Goal: Task Accomplishment & Management: Use online tool/utility

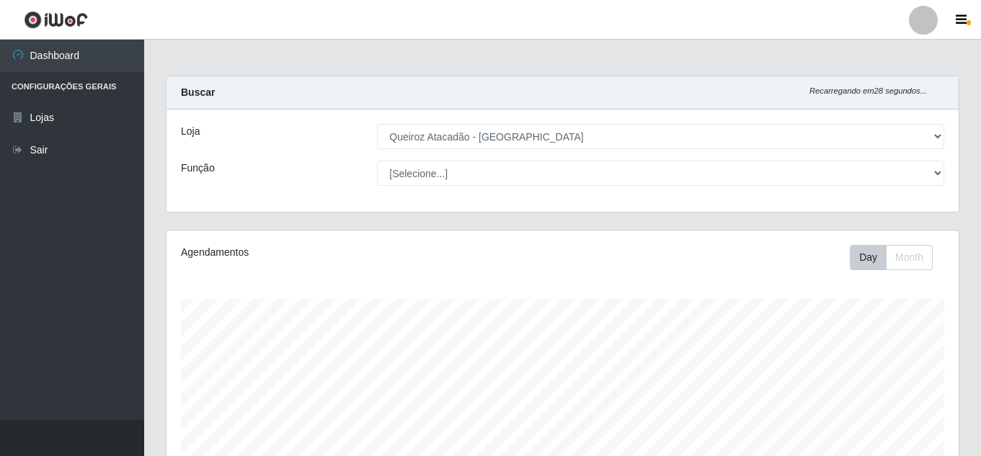
select select "225"
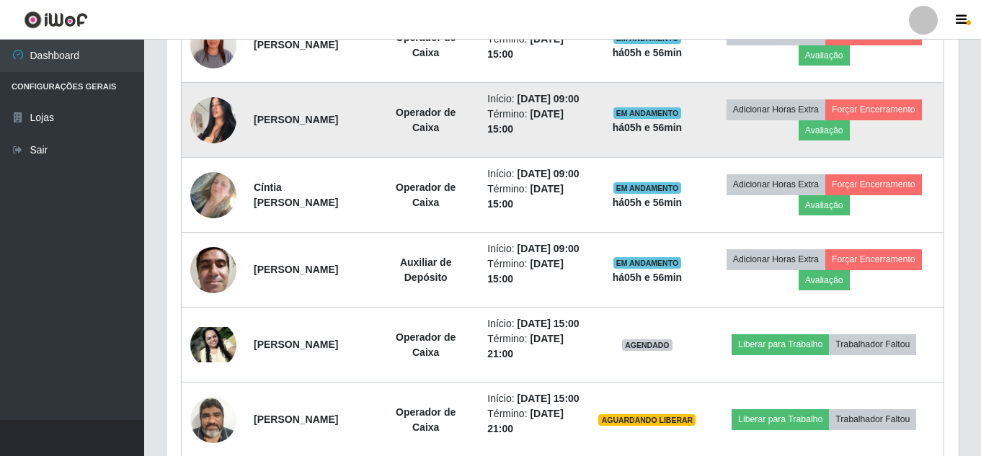
scroll to position [821, 0]
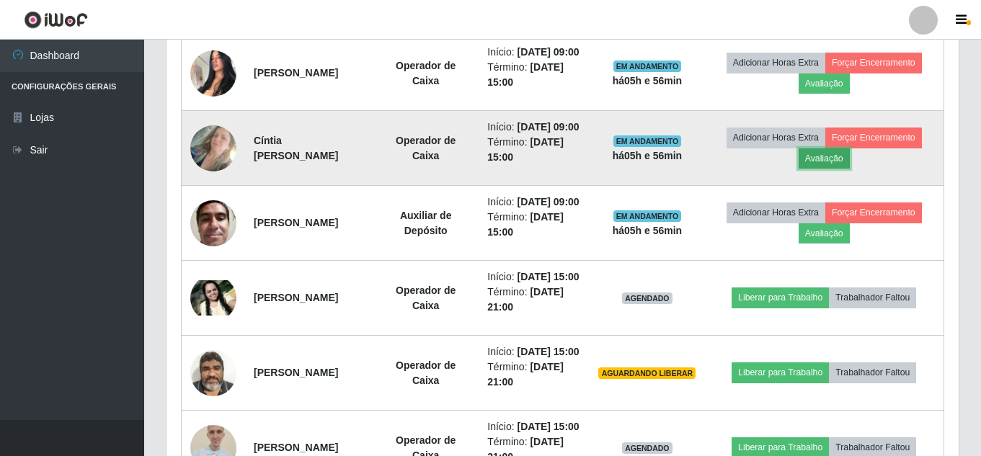
click at [839, 169] on button "Avaliação" at bounding box center [823, 158] width 51 height 20
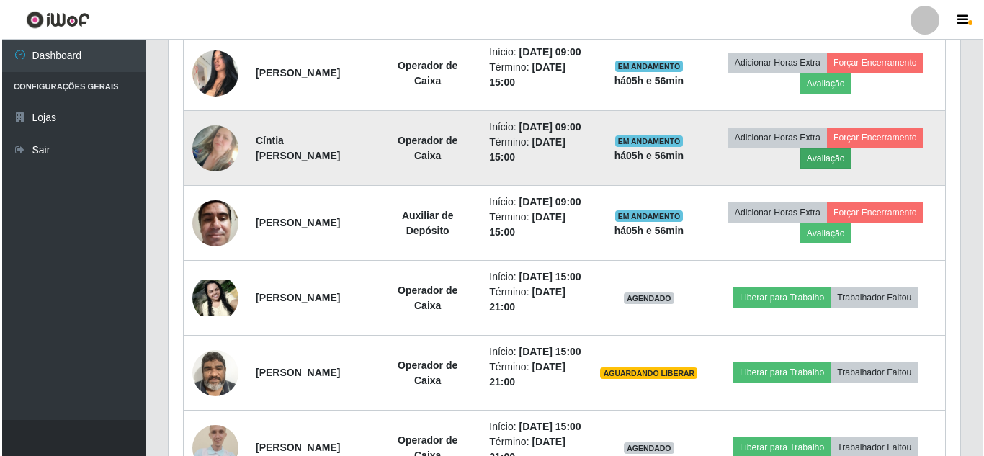
scroll to position [299, 785]
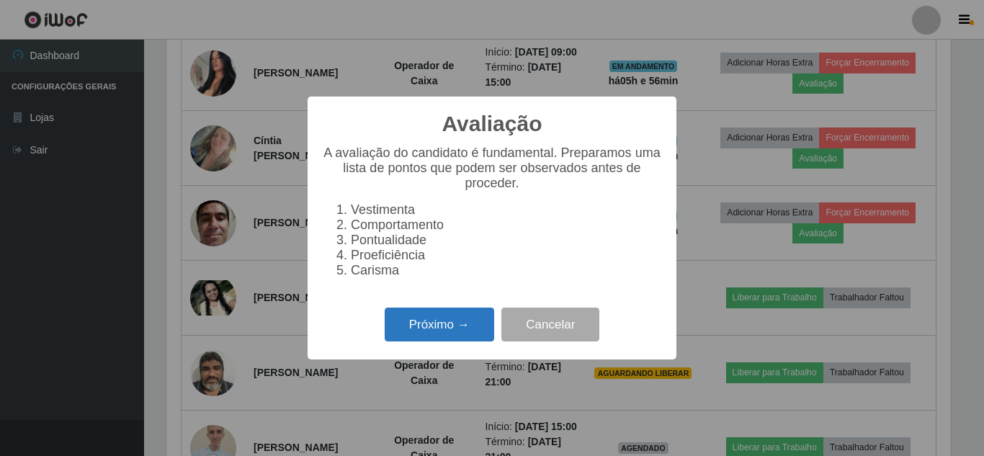
click at [463, 334] on button "Próximo →" at bounding box center [440, 325] width 110 height 34
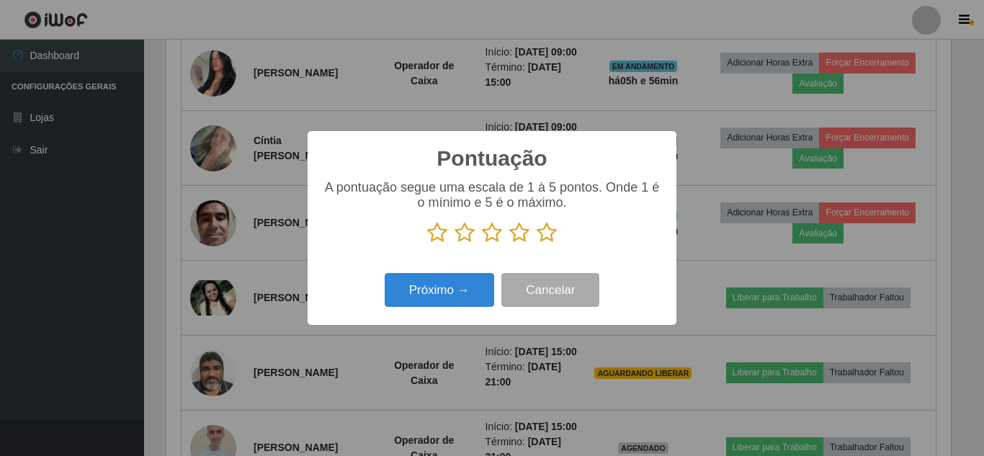
scroll to position [720190, 719705]
click at [491, 240] on icon at bounding box center [492, 233] width 20 height 22
click at [482, 244] on input "radio" at bounding box center [482, 244] width 0 height 0
click at [468, 287] on button "Próximo →" at bounding box center [440, 290] width 110 height 34
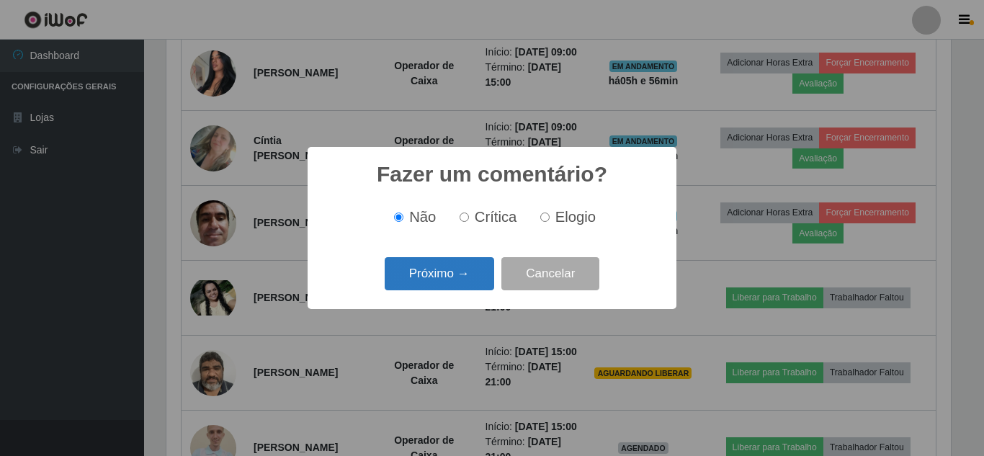
click at [460, 268] on button "Próximo →" at bounding box center [440, 274] width 110 height 34
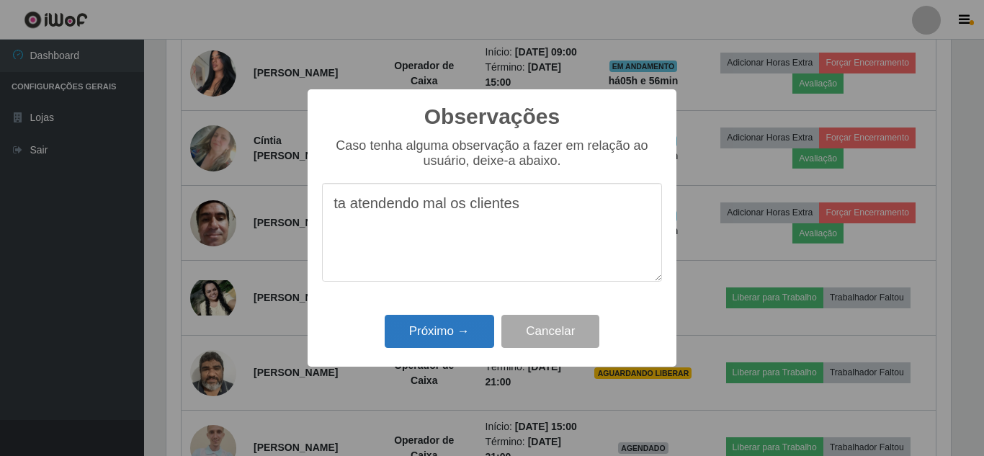
type textarea "ta atendendo mal os clientes"
click at [455, 322] on button "Próximo →" at bounding box center [440, 332] width 110 height 34
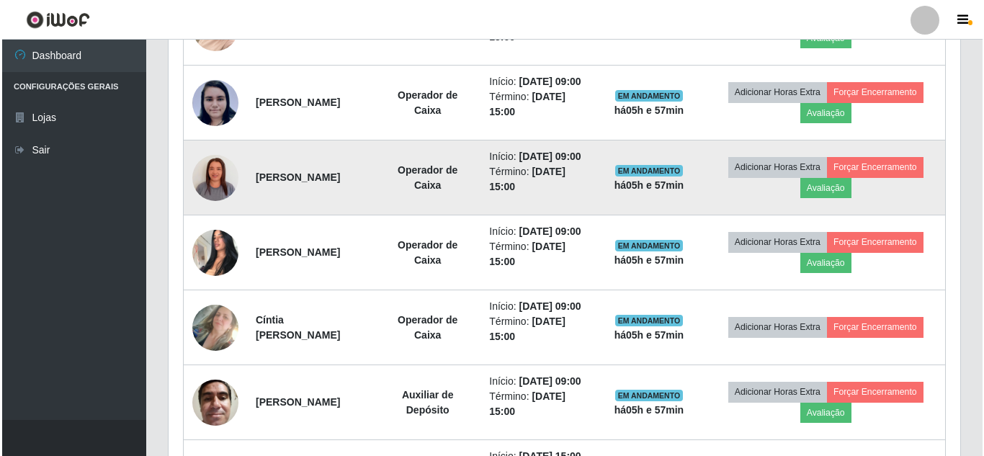
scroll to position [604, 0]
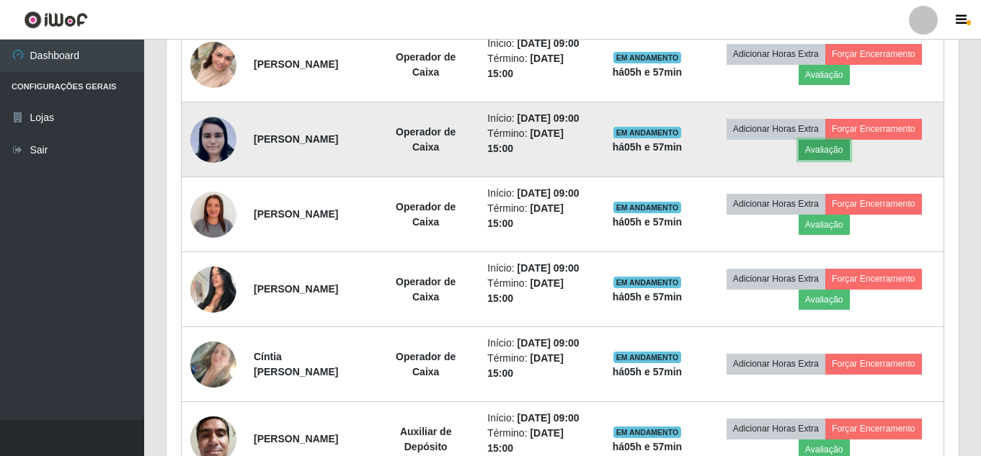
click at [837, 160] on button "Avaliação" at bounding box center [823, 150] width 51 height 20
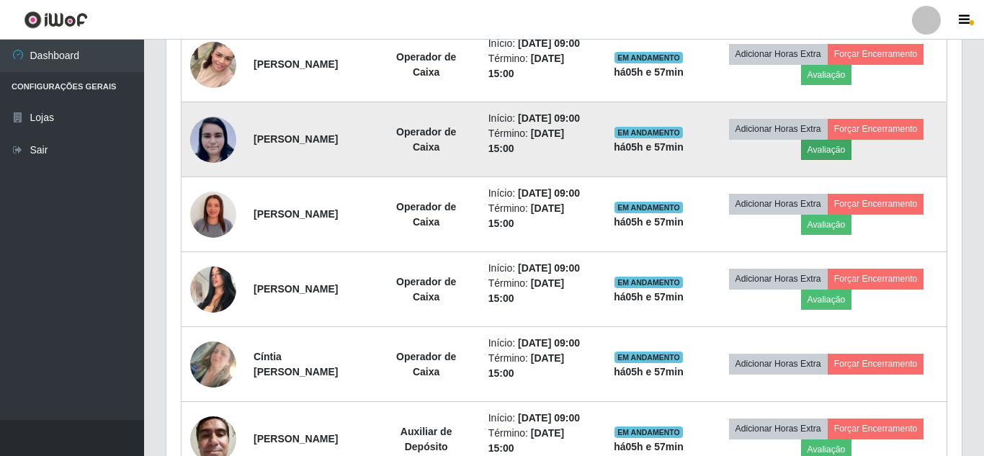
scroll to position [299, 785]
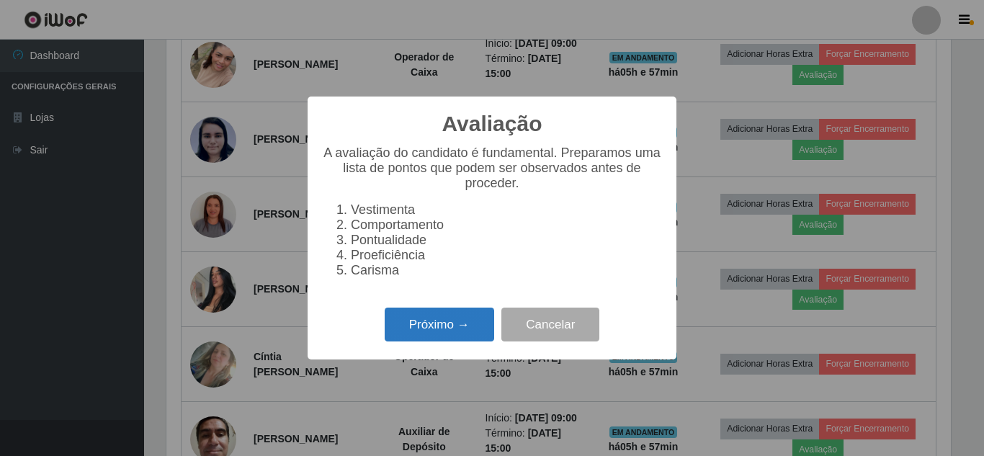
click at [459, 341] on button "Próximo →" at bounding box center [440, 325] width 110 height 34
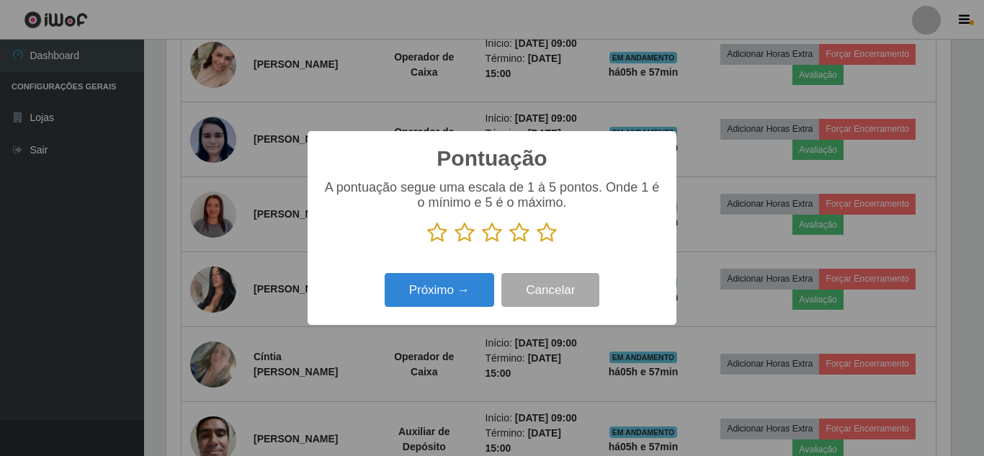
click at [547, 239] on icon at bounding box center [547, 233] width 20 height 22
click at [537, 244] on input "radio" at bounding box center [537, 244] width 0 height 0
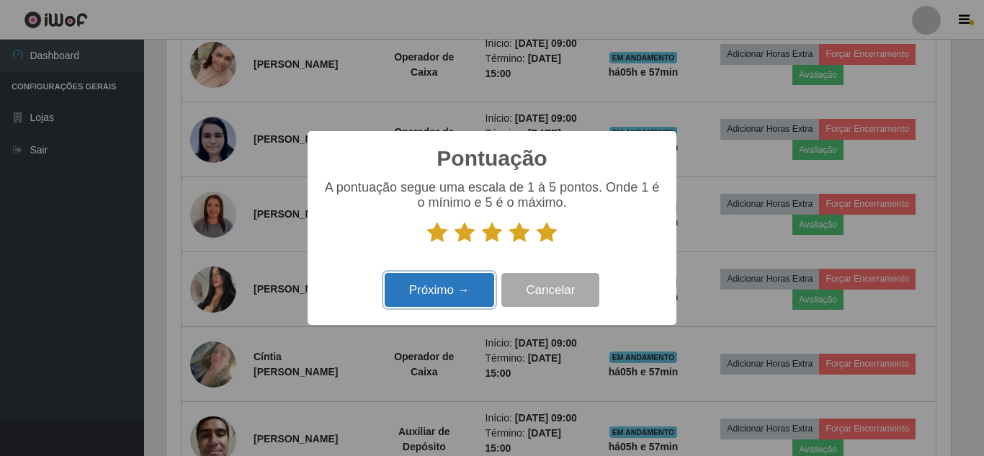
click at [432, 295] on button "Próximo →" at bounding box center [440, 290] width 110 height 34
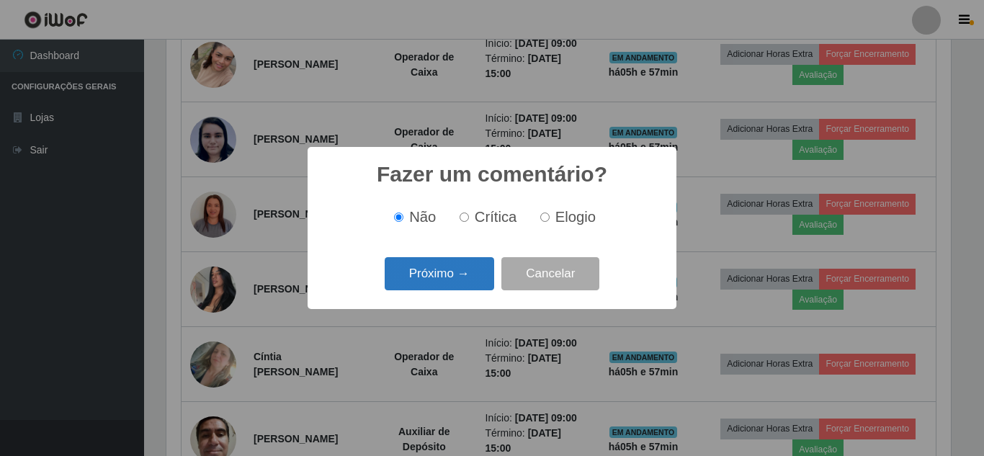
click at [433, 285] on button "Próximo →" at bounding box center [440, 274] width 110 height 34
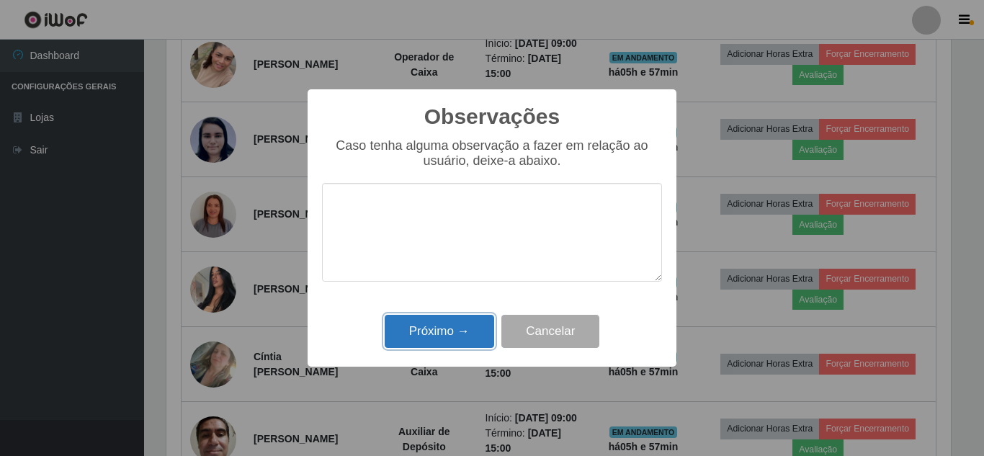
click at [442, 336] on button "Próximo →" at bounding box center [440, 332] width 110 height 34
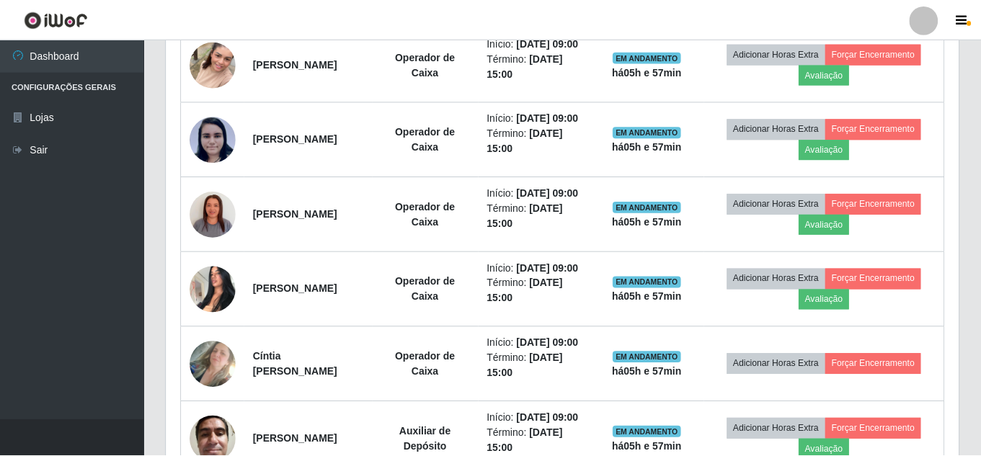
scroll to position [299, 792]
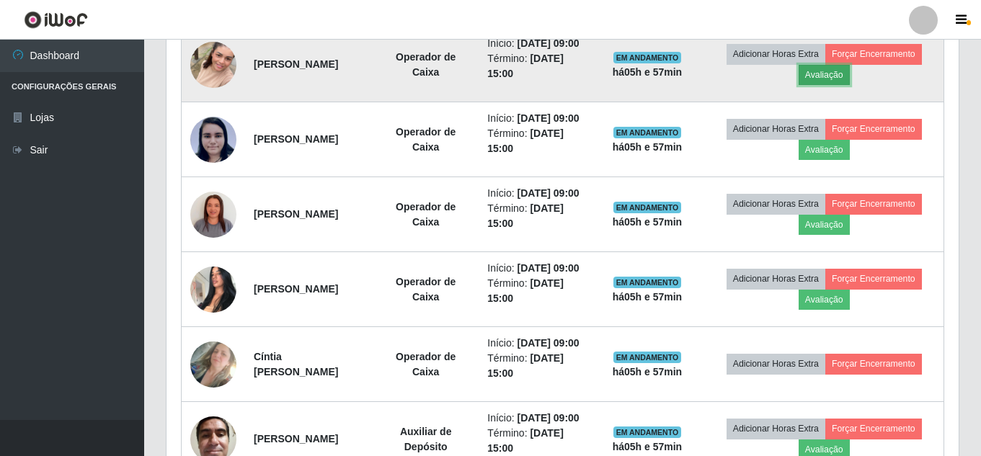
click at [829, 81] on button "Avaliação" at bounding box center [823, 75] width 51 height 20
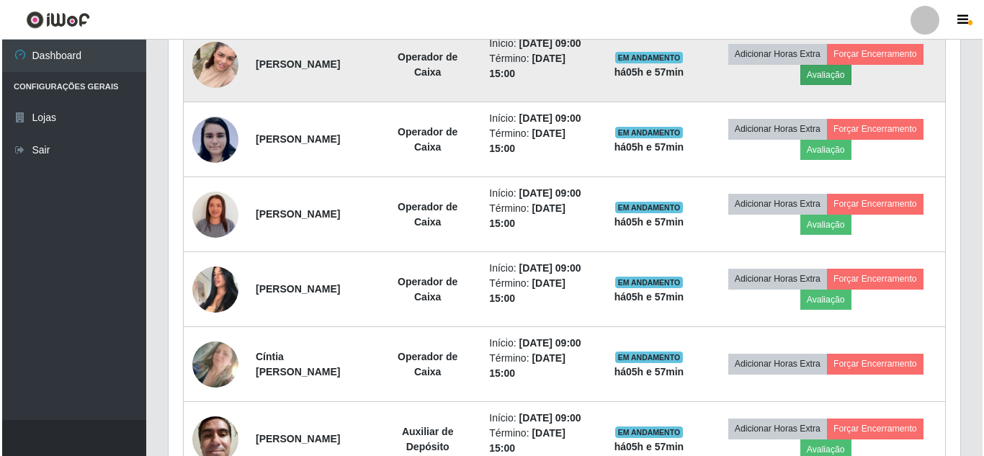
scroll to position [299, 785]
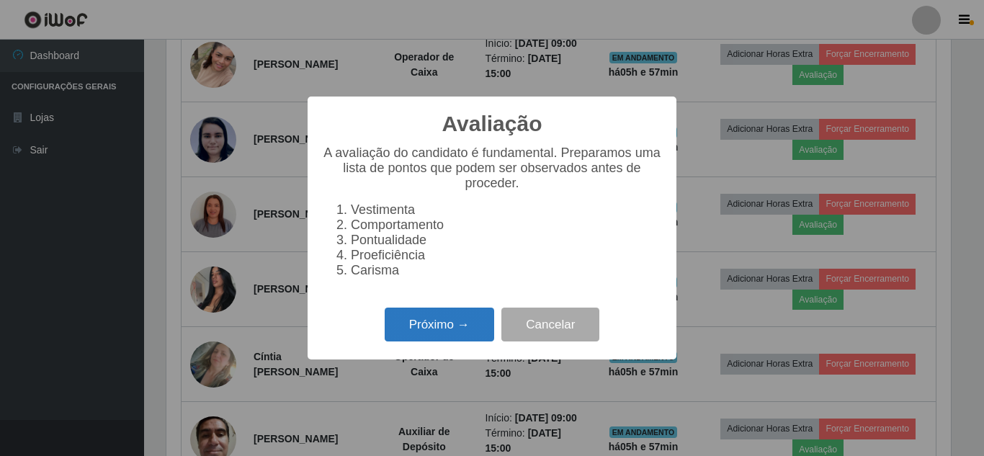
click at [428, 331] on button "Próximo →" at bounding box center [440, 325] width 110 height 34
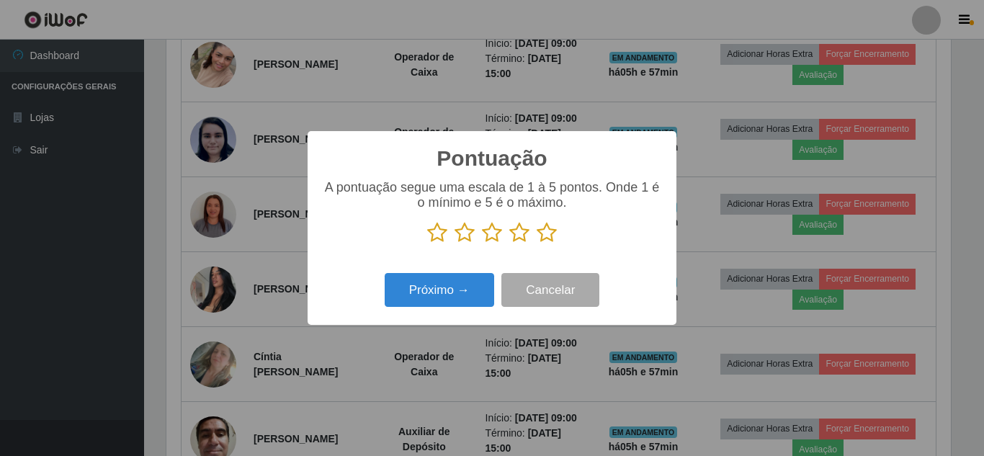
scroll to position [720190, 719705]
click at [545, 233] on icon at bounding box center [547, 233] width 20 height 22
click at [537, 244] on input "radio" at bounding box center [537, 244] width 0 height 0
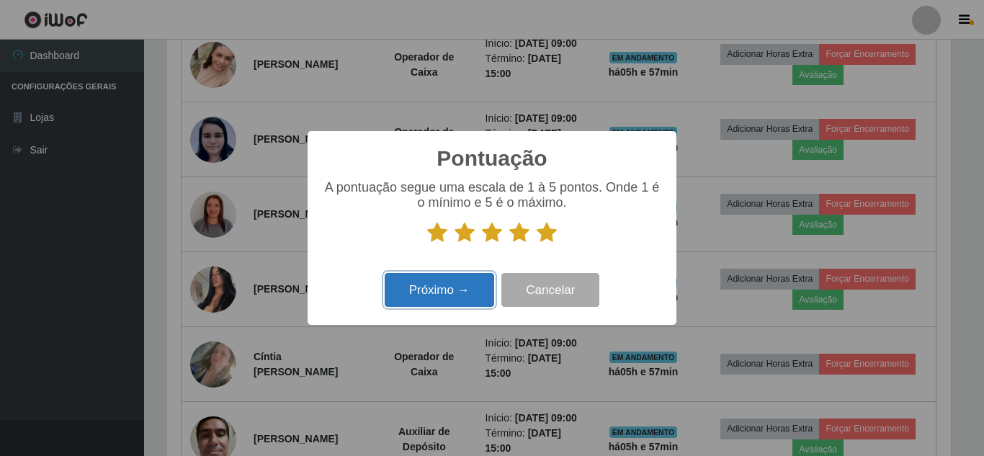
click at [434, 290] on button "Próximo →" at bounding box center [440, 290] width 110 height 34
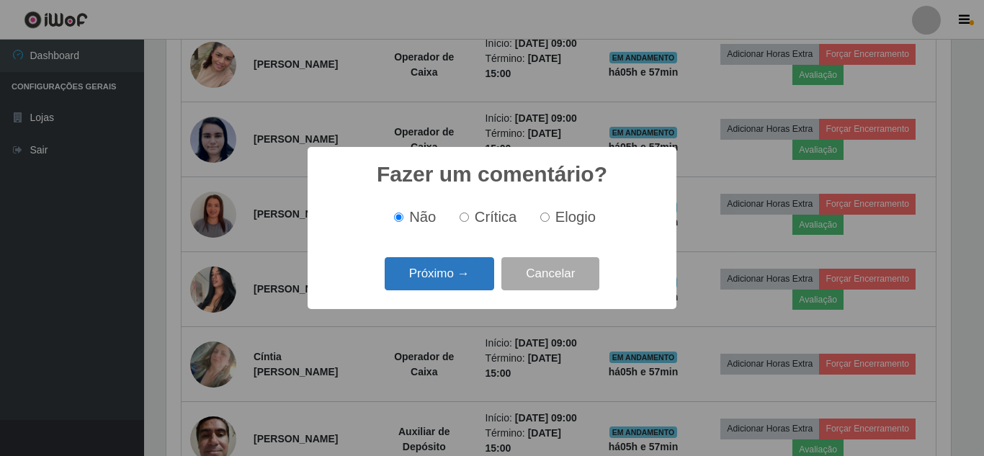
click at [450, 285] on button "Próximo →" at bounding box center [440, 274] width 110 height 34
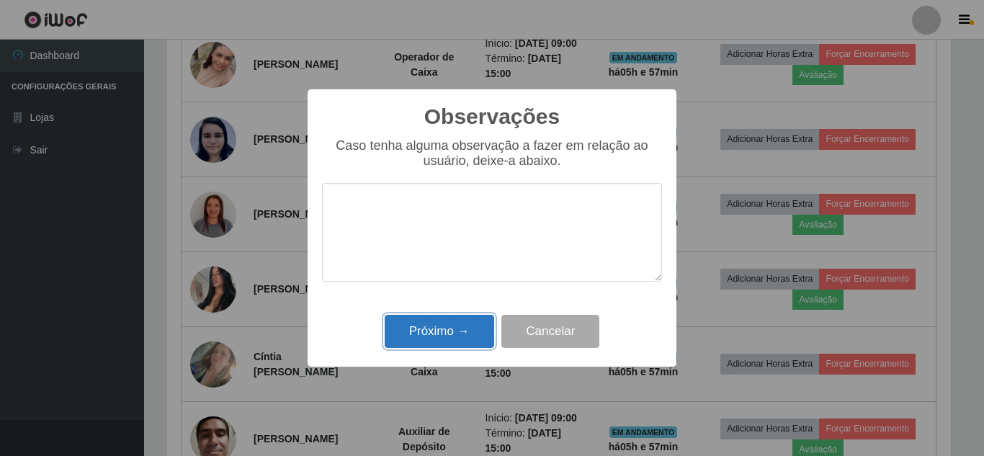
click at [434, 337] on button "Próximo →" at bounding box center [440, 332] width 110 height 34
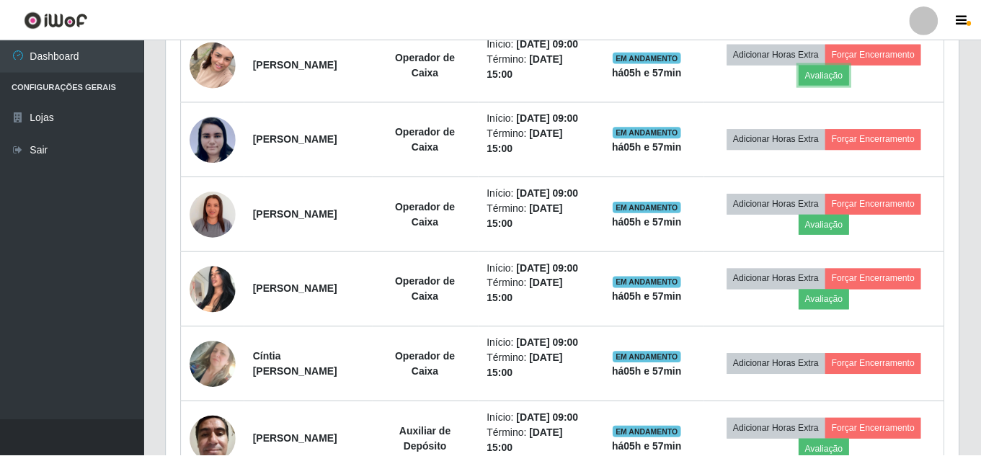
scroll to position [299, 792]
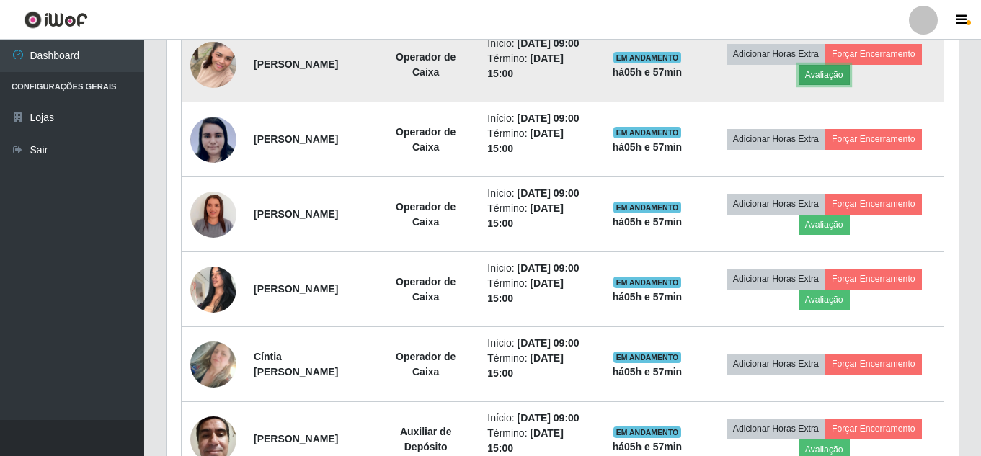
click at [826, 85] on button "Avaliação" at bounding box center [823, 75] width 51 height 20
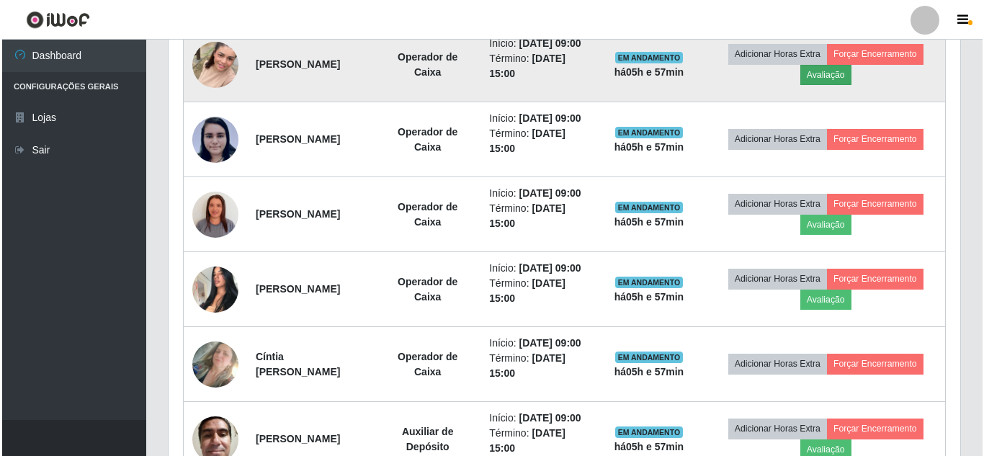
scroll to position [299, 785]
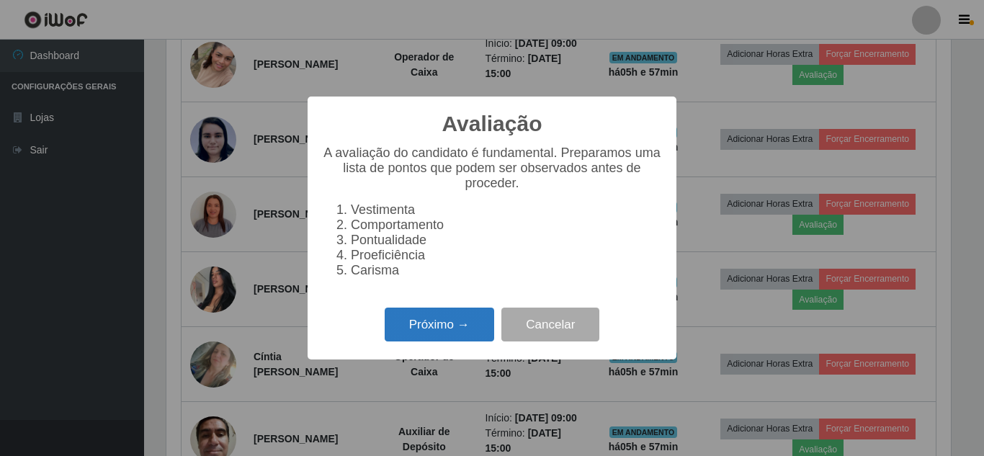
click at [445, 342] on button "Próximo →" at bounding box center [440, 325] width 110 height 34
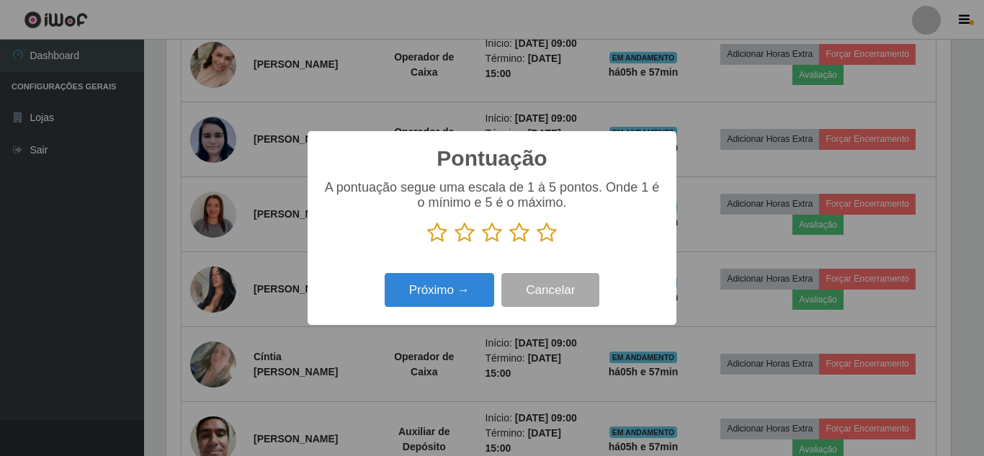
click at [553, 238] on icon at bounding box center [547, 233] width 20 height 22
click at [537, 244] on input "radio" at bounding box center [537, 244] width 0 height 0
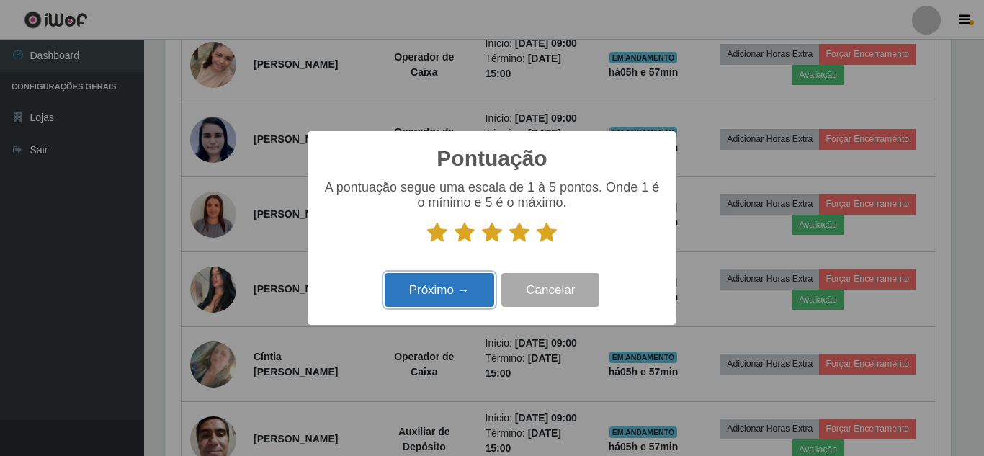
click at [466, 298] on button "Próximo →" at bounding box center [440, 290] width 110 height 34
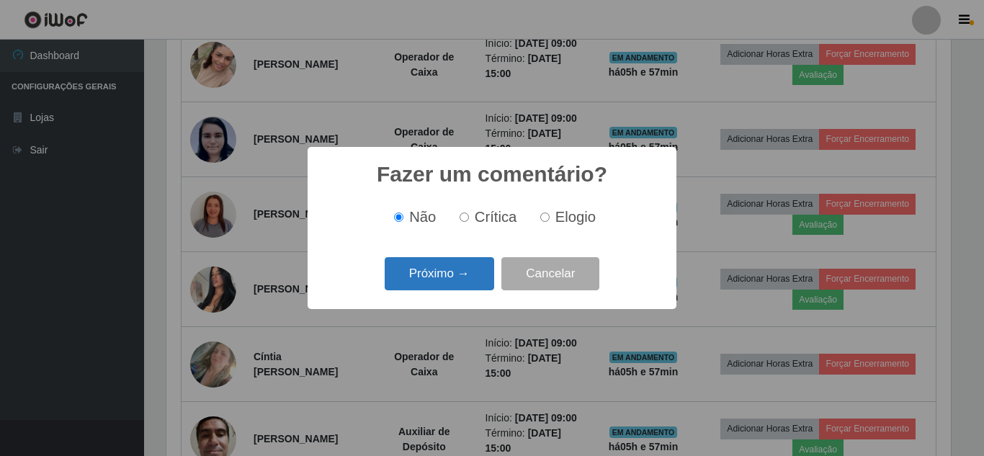
click at [466, 283] on button "Próximo →" at bounding box center [440, 274] width 110 height 34
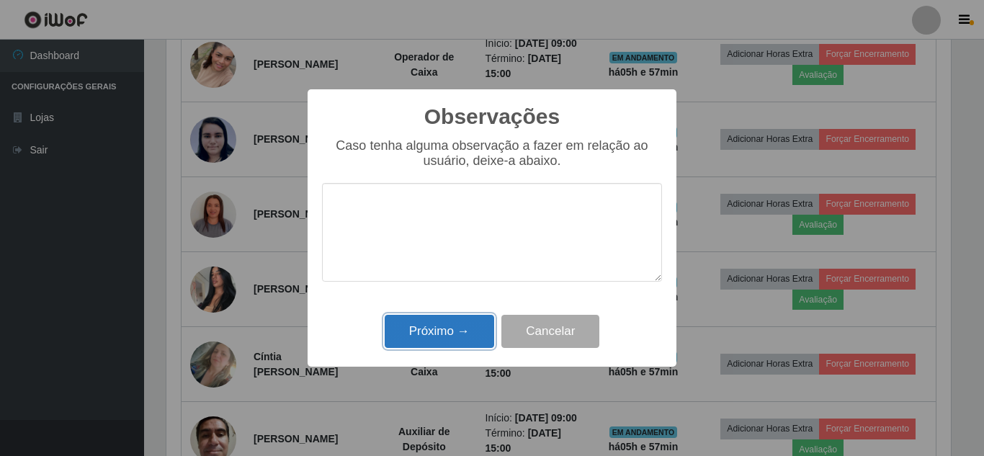
click at [439, 341] on button "Próximo →" at bounding box center [440, 332] width 110 height 34
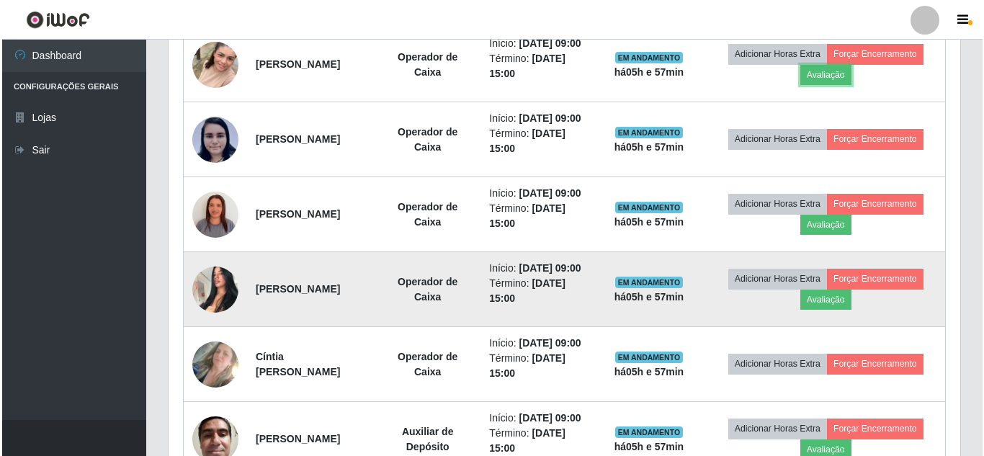
scroll to position [299, 792]
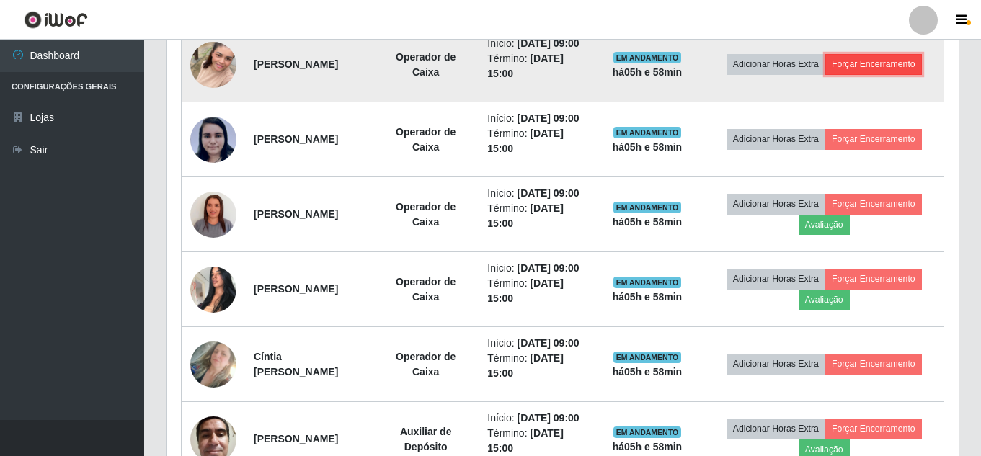
click at [874, 71] on button "Forçar Encerramento" at bounding box center [873, 64] width 97 height 20
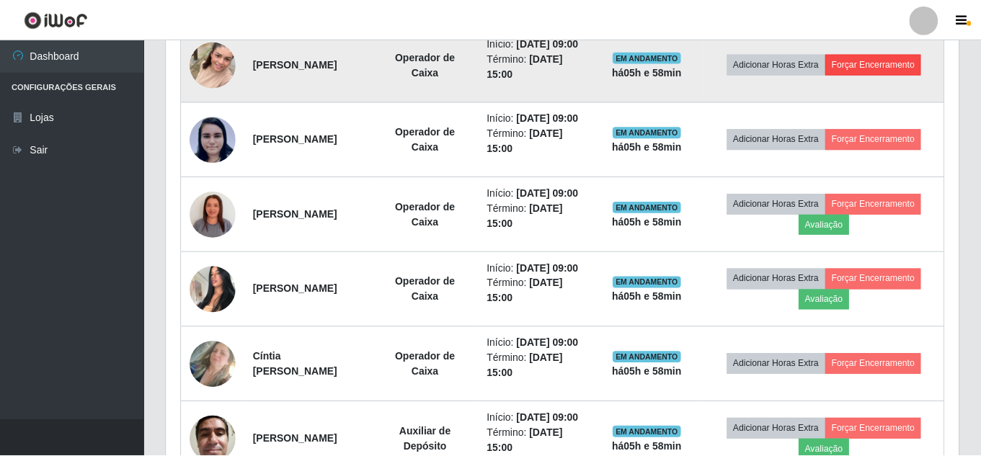
scroll to position [299, 785]
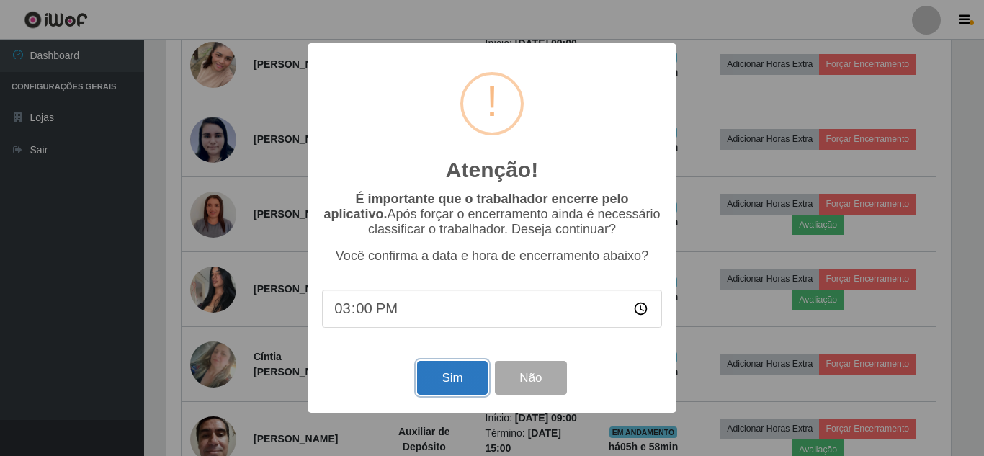
click at [463, 388] on button "Sim" at bounding box center [452, 378] width 70 height 34
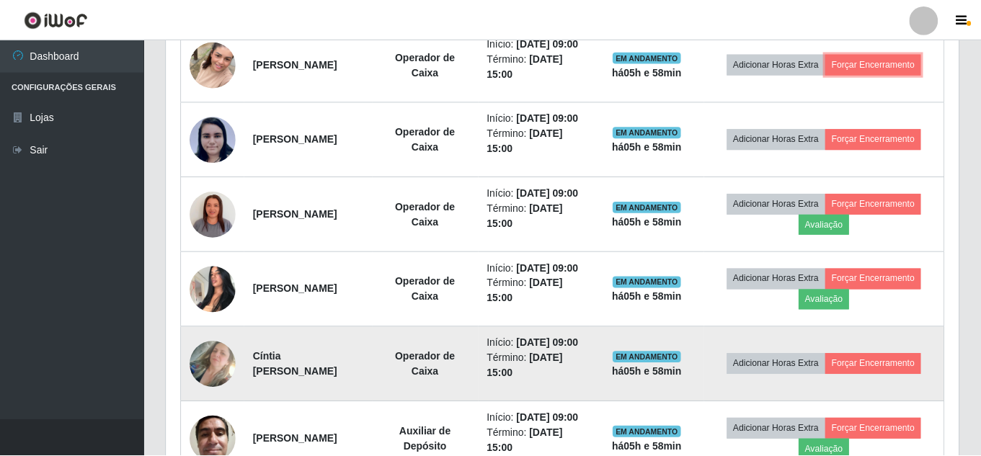
scroll to position [299, 792]
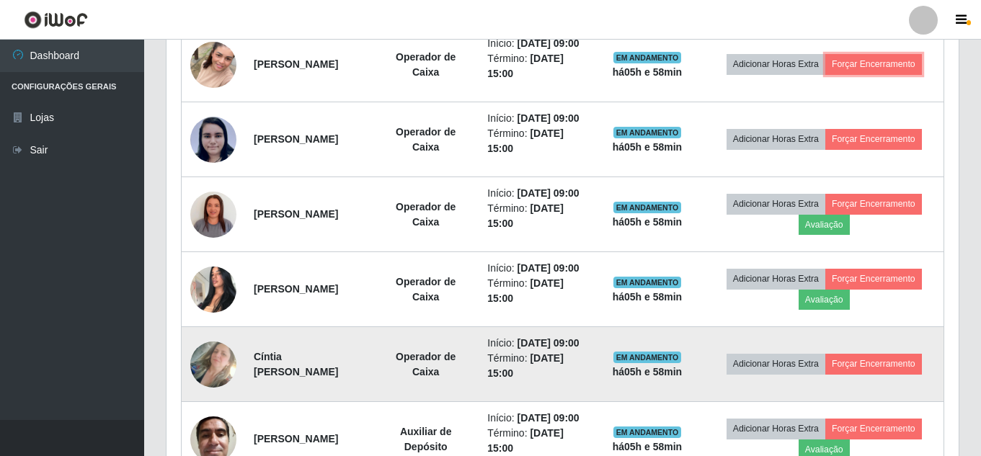
click at [825, 54] on button "Forçar Encerramento" at bounding box center [873, 64] width 97 height 20
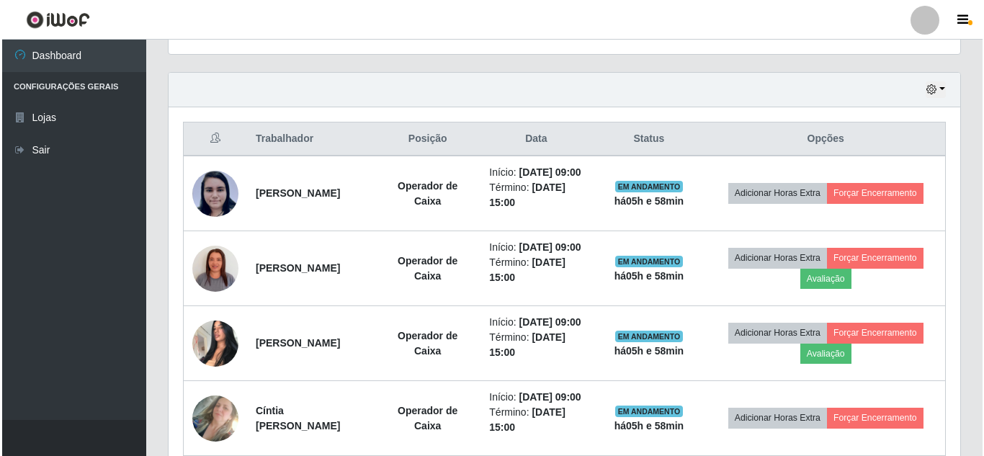
scroll to position [478, 0]
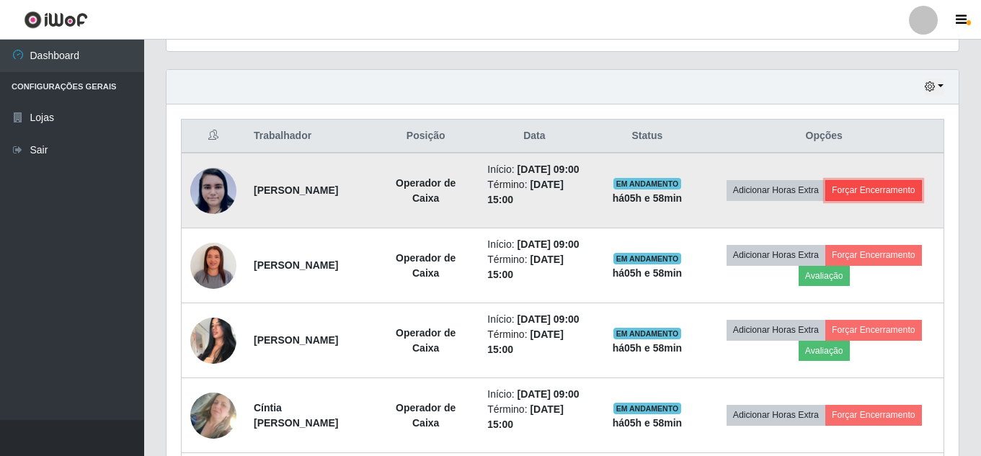
click at [879, 194] on button "Forçar Encerramento" at bounding box center [873, 190] width 97 height 20
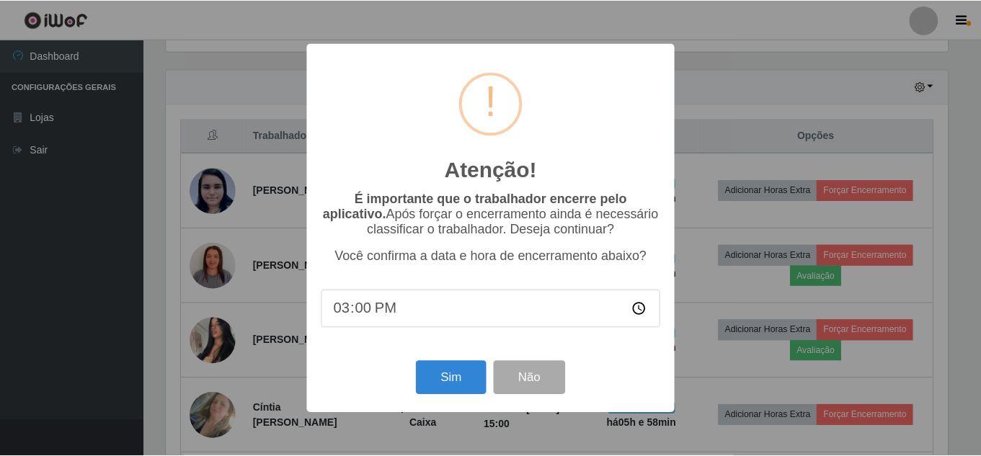
scroll to position [299, 785]
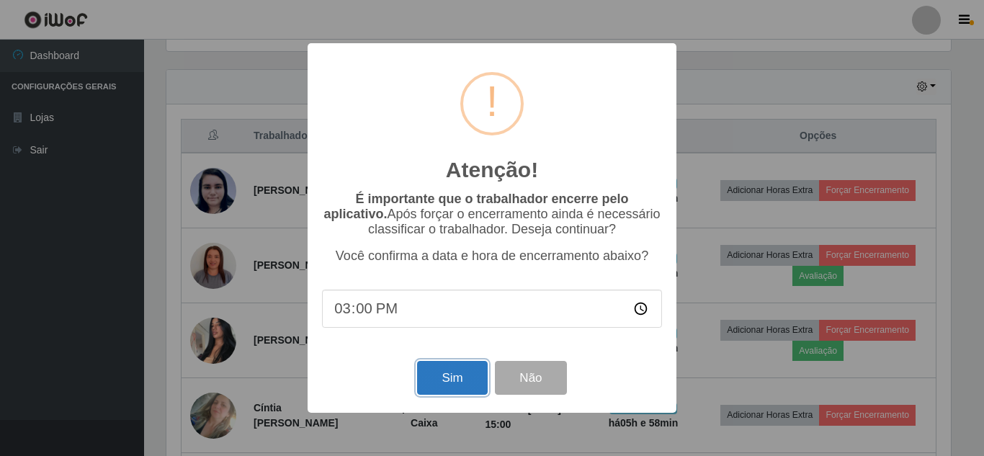
click at [447, 381] on button "Sim" at bounding box center [452, 378] width 70 height 34
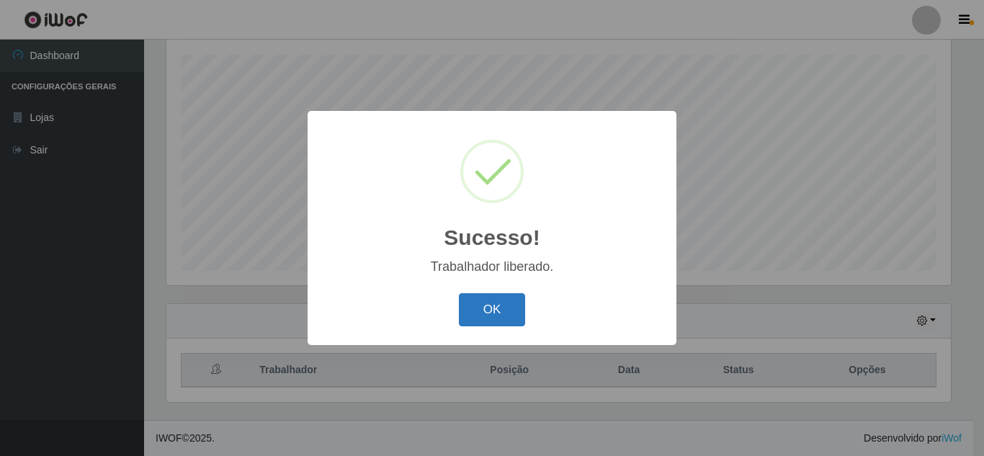
click at [494, 304] on button "OK" at bounding box center [492, 310] width 67 height 34
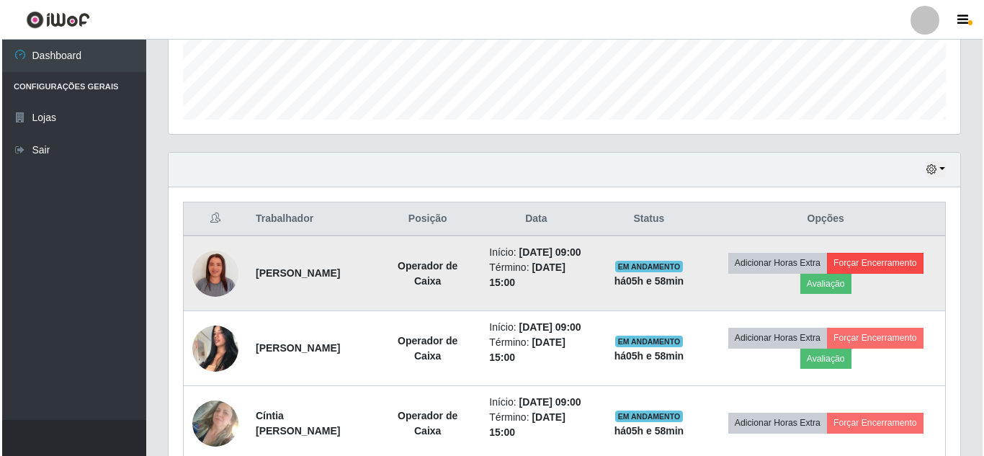
scroll to position [403, 0]
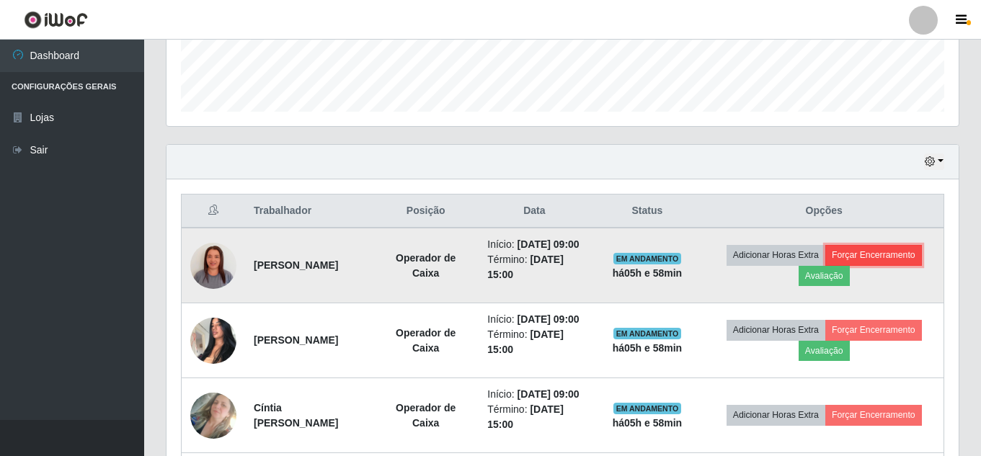
click at [870, 263] on button "Forçar Encerramento" at bounding box center [873, 255] width 97 height 20
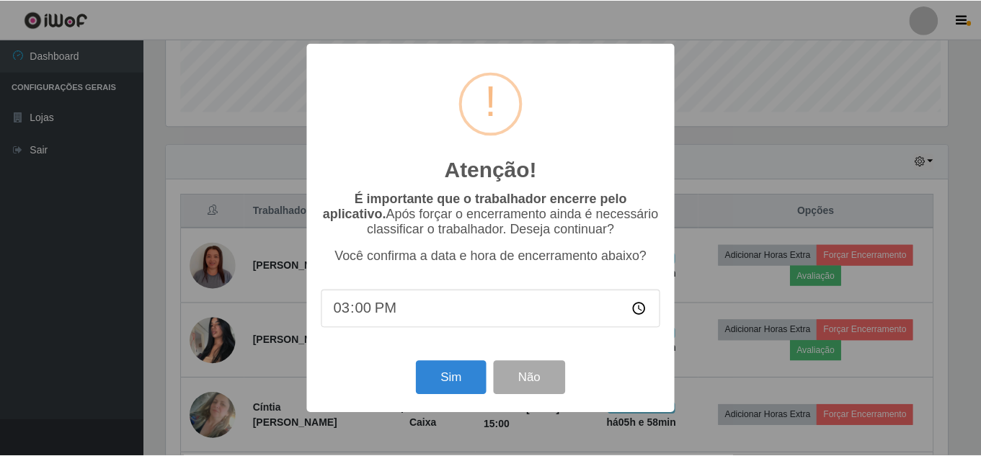
scroll to position [0, 0]
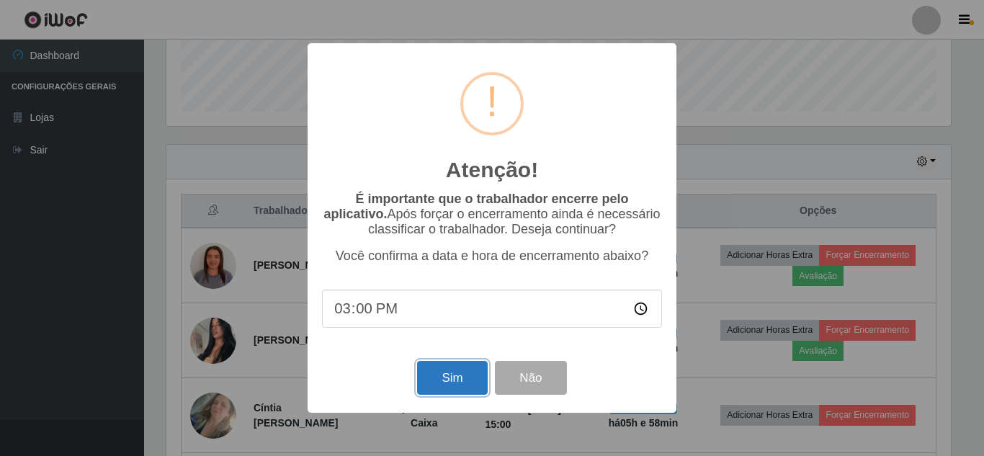
click at [472, 376] on button "Sim" at bounding box center [452, 378] width 70 height 34
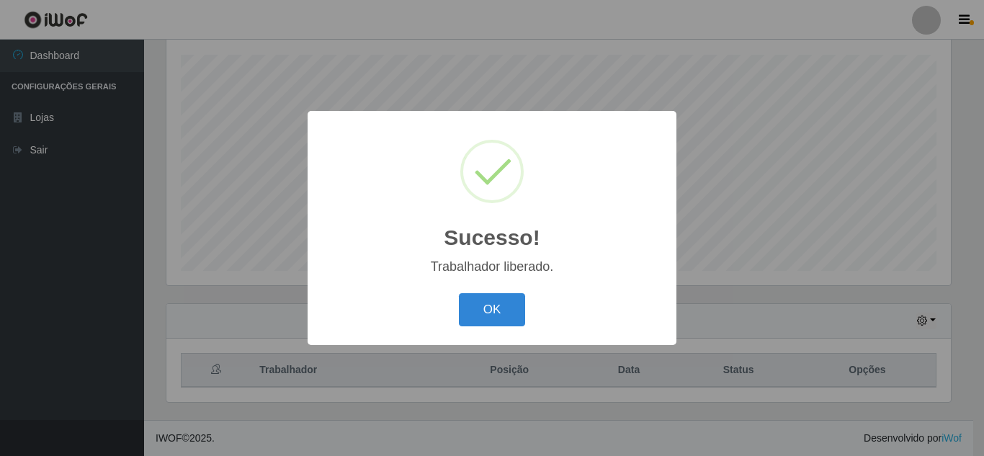
click at [459, 293] on button "OK" at bounding box center [492, 310] width 67 height 34
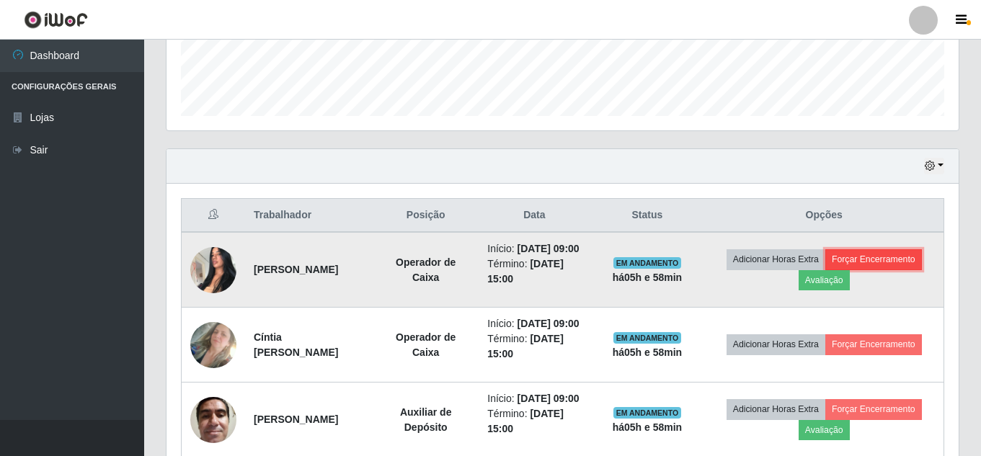
click at [882, 264] on button "Forçar Encerramento" at bounding box center [873, 259] width 97 height 20
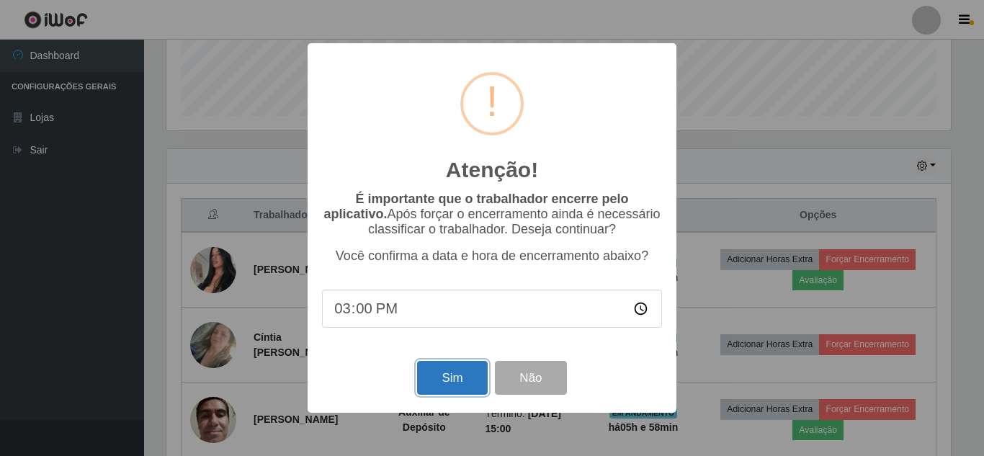
click at [458, 393] on button "Sim" at bounding box center [452, 378] width 70 height 34
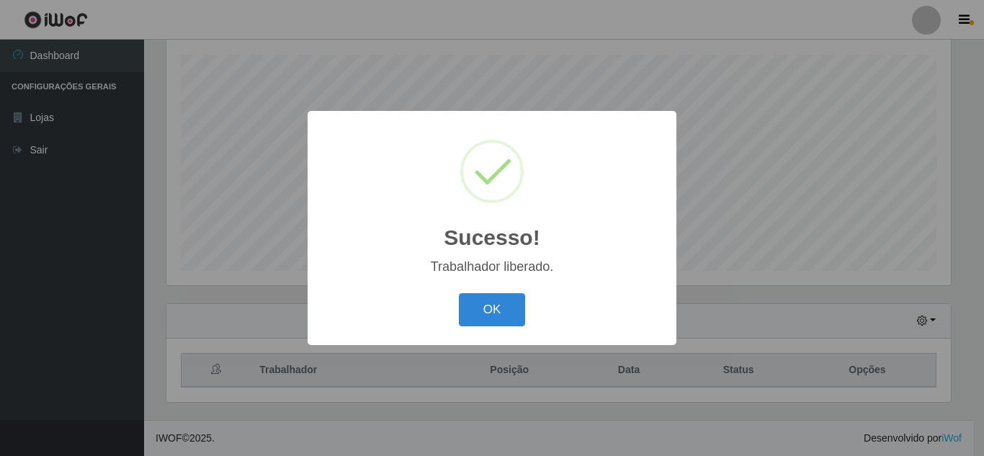
click at [459, 293] on button "OK" at bounding box center [492, 310] width 67 height 34
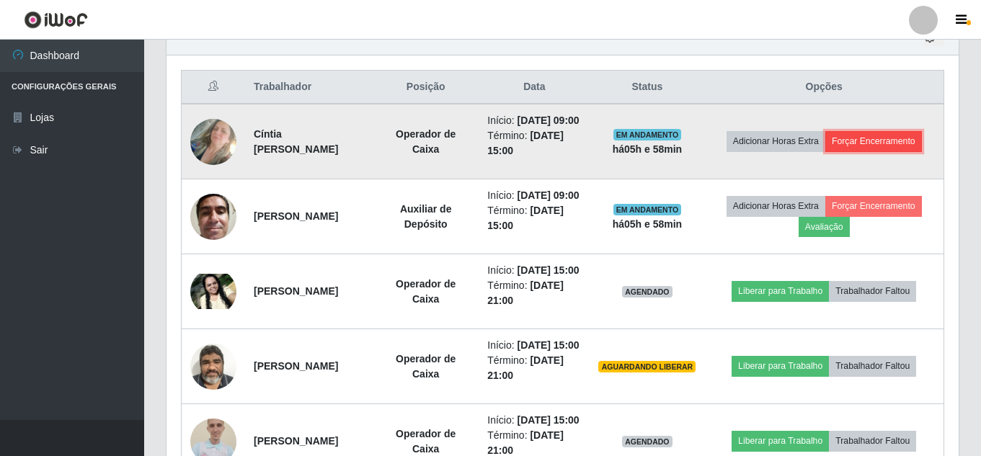
click at [903, 151] on button "Forçar Encerramento" at bounding box center [873, 141] width 97 height 20
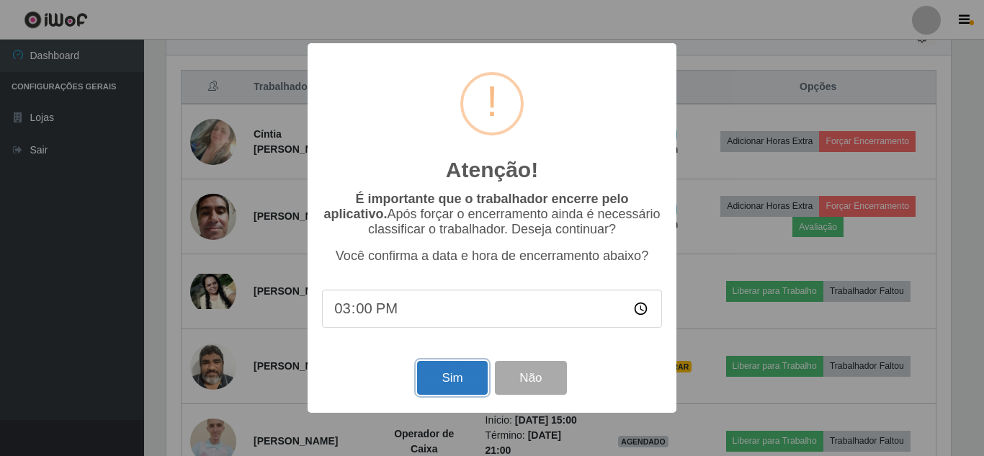
click at [458, 382] on button "Sim" at bounding box center [452, 378] width 70 height 34
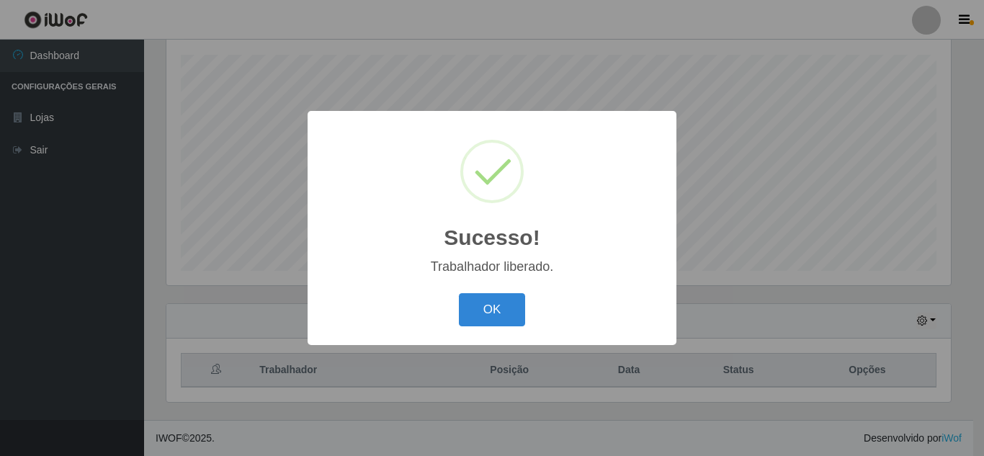
click at [459, 293] on button "OK" at bounding box center [492, 310] width 67 height 34
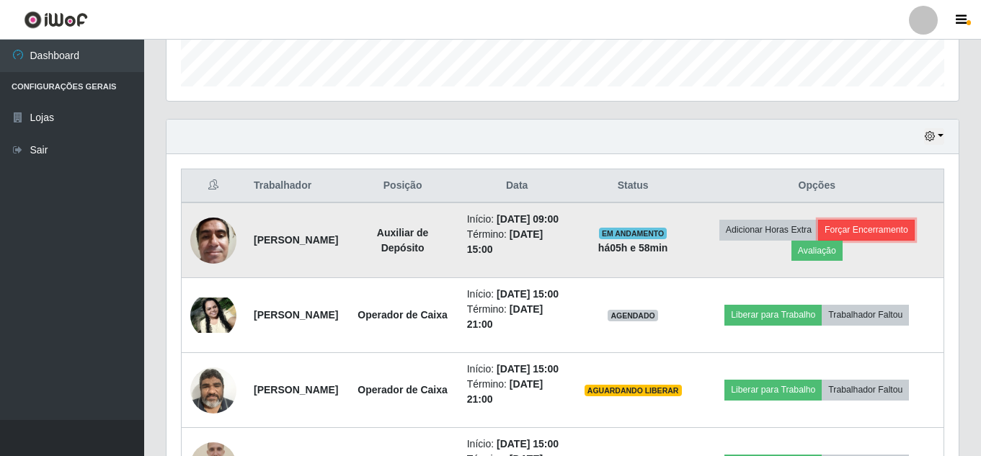
click at [909, 240] on button "Forçar Encerramento" at bounding box center [866, 230] width 97 height 20
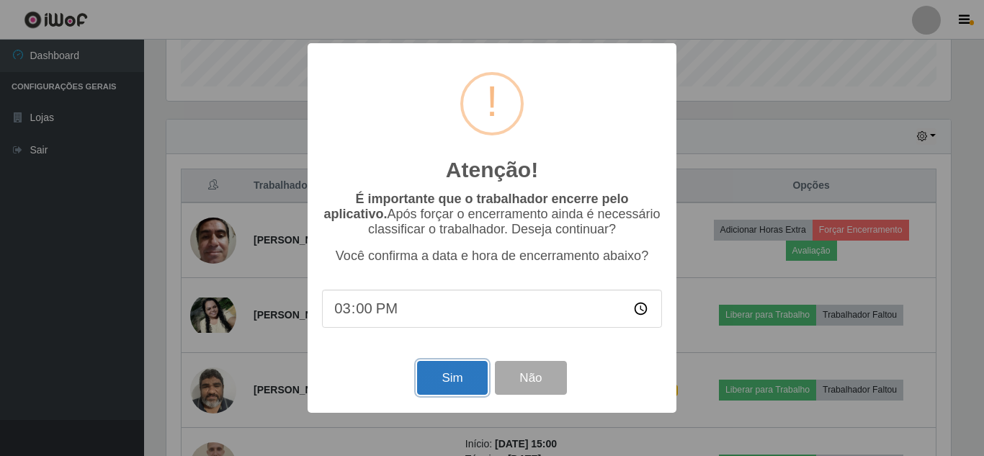
click at [476, 375] on button "Sim" at bounding box center [452, 378] width 70 height 34
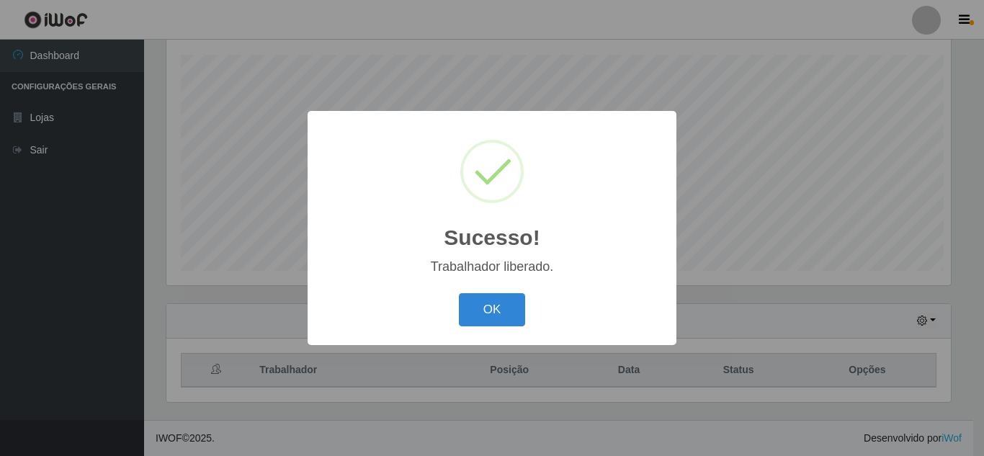
click at [459, 293] on button "OK" at bounding box center [492, 310] width 67 height 34
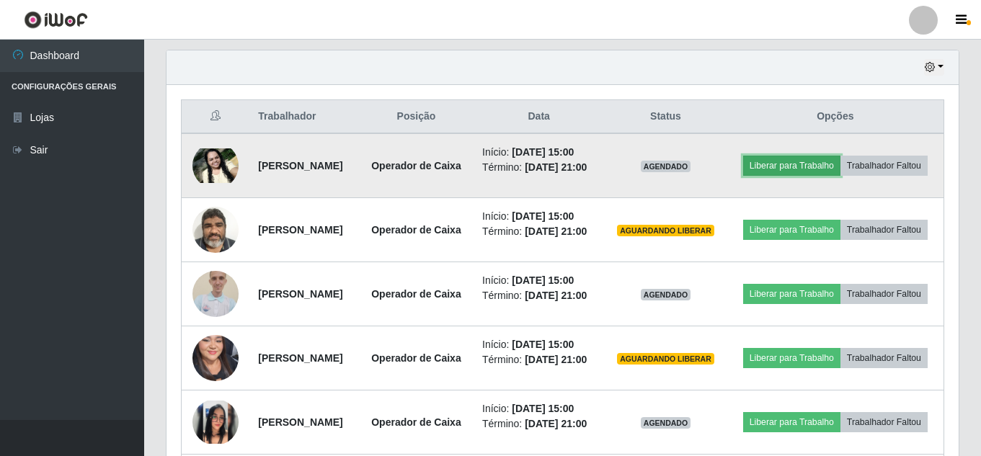
click at [840, 156] on button "Liberar para Trabalho" at bounding box center [791, 166] width 97 height 20
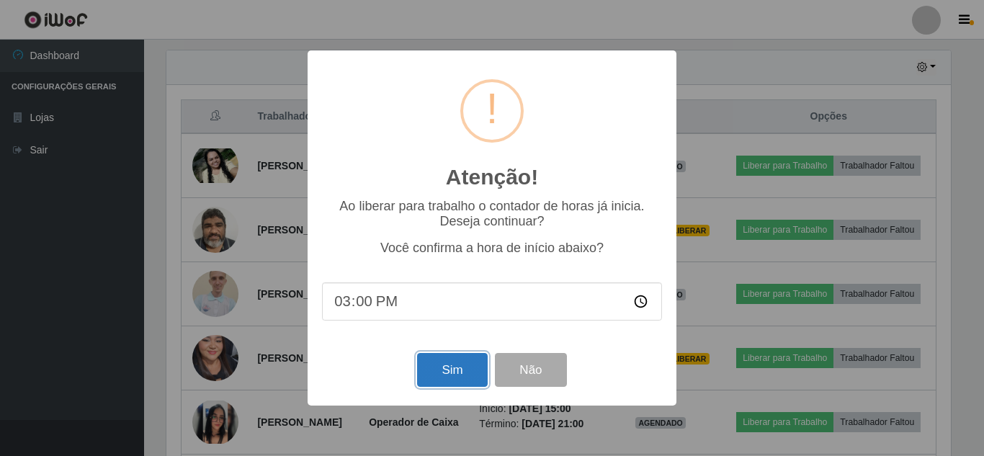
click at [465, 368] on button "Sim" at bounding box center [452, 370] width 70 height 34
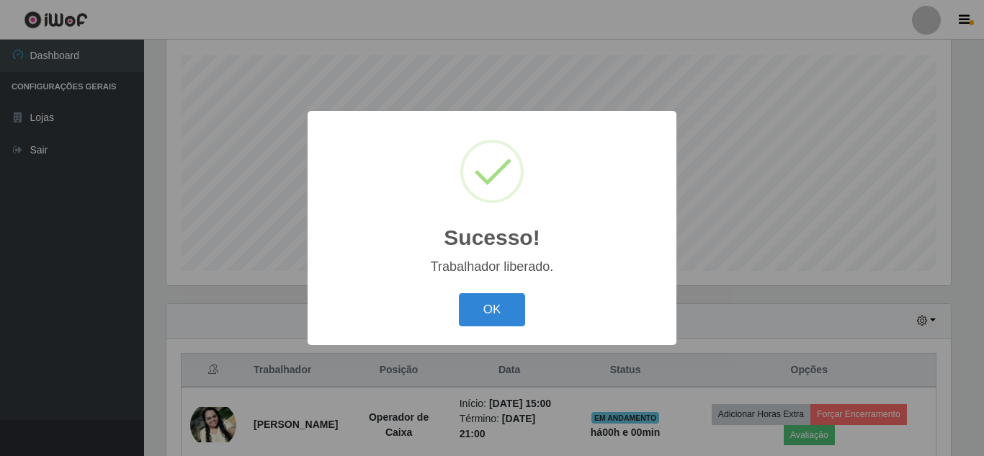
click at [459, 293] on button "OK" at bounding box center [492, 310] width 67 height 34
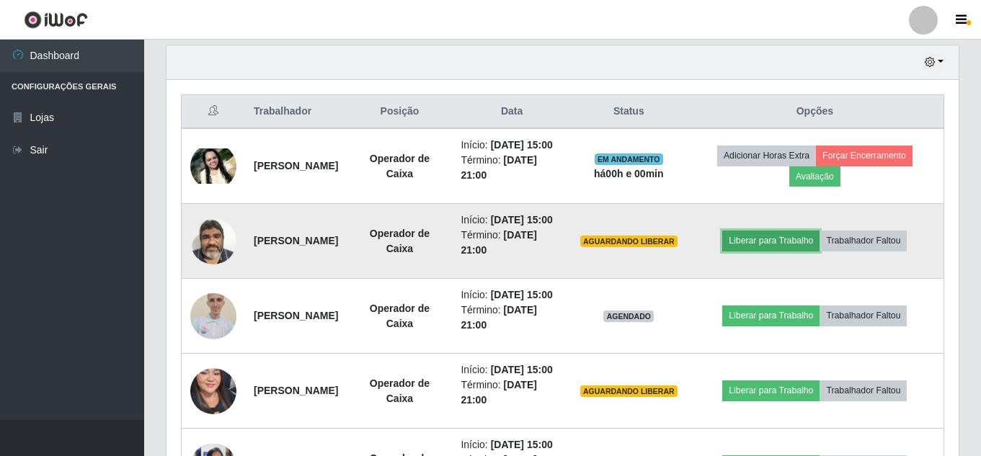
click at [800, 251] on button "Liberar para Trabalho" at bounding box center [770, 241] width 97 height 20
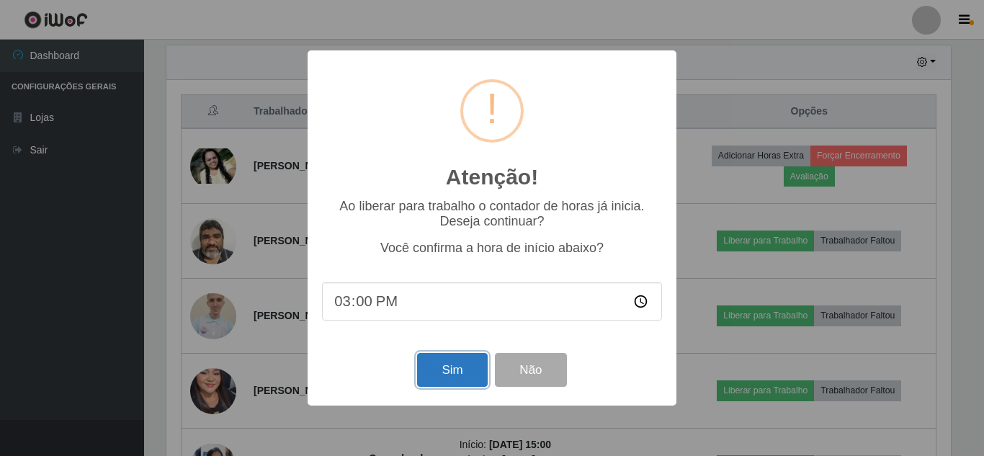
click at [446, 373] on button "Sim" at bounding box center [452, 370] width 70 height 34
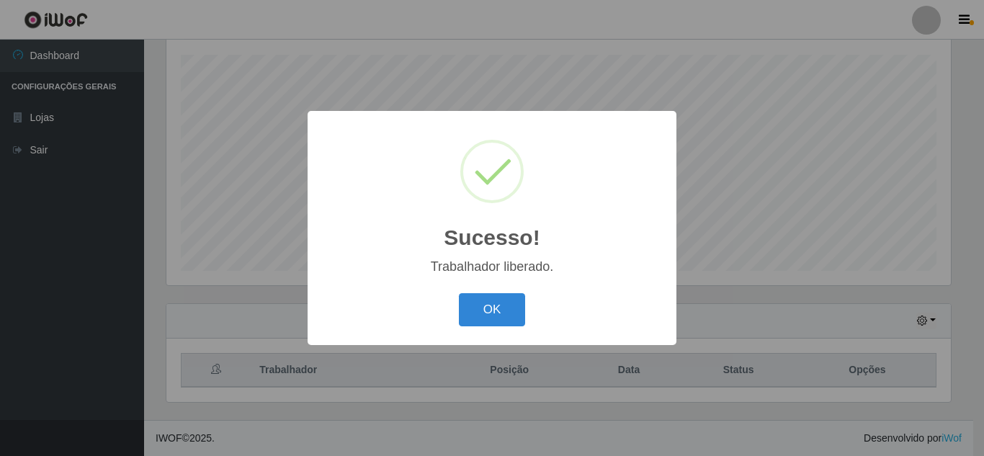
click at [508, 289] on div "Sucesso! × Trabalhador liberado. OK Cancel" at bounding box center [492, 227] width 369 height 233
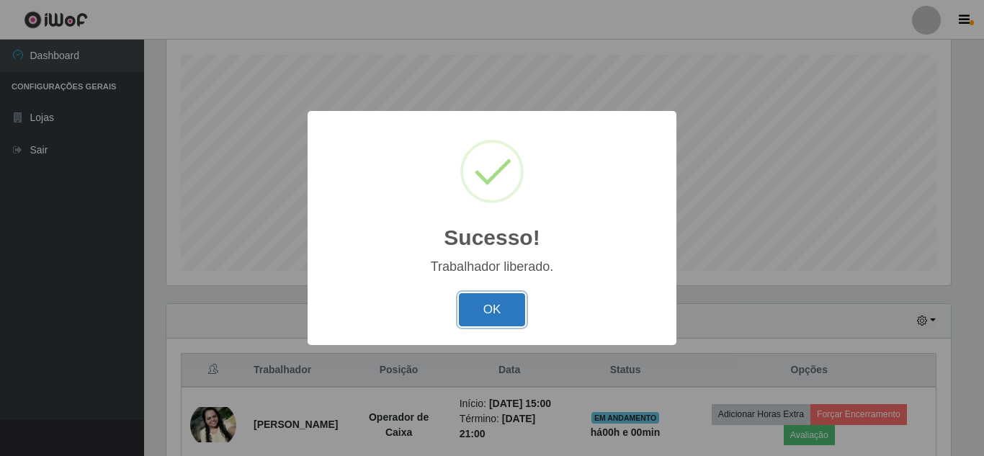
click at [504, 299] on button "OK" at bounding box center [492, 310] width 67 height 34
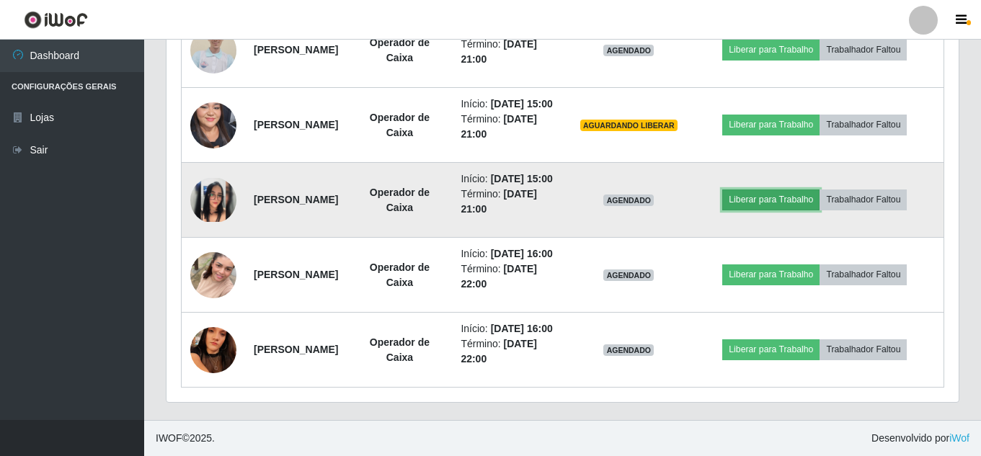
click at [800, 210] on button "Liberar para Trabalho" at bounding box center [770, 199] width 97 height 20
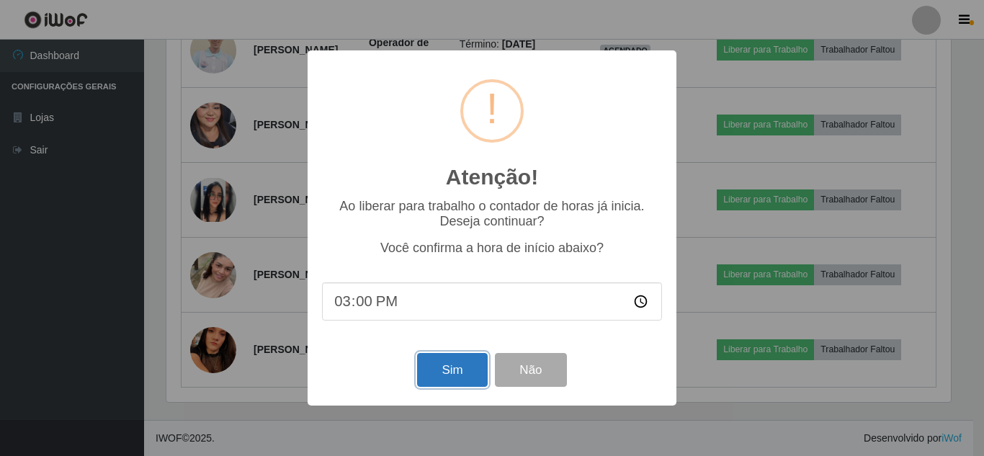
click at [461, 380] on button "Sim" at bounding box center [452, 370] width 70 height 34
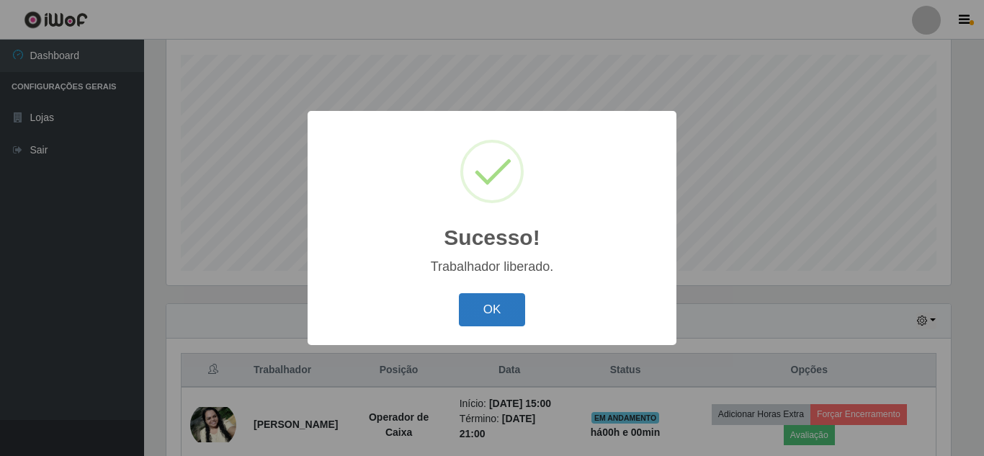
click at [512, 298] on button "OK" at bounding box center [492, 310] width 67 height 34
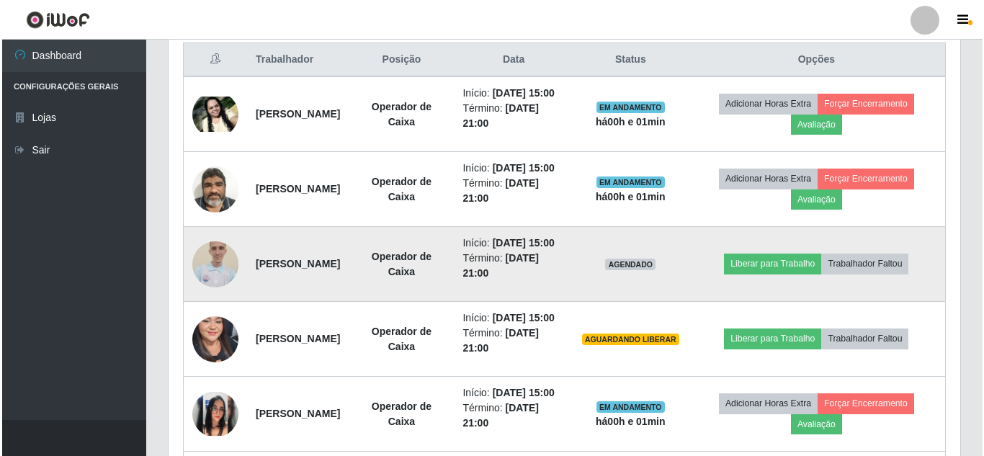
scroll to position [574, 0]
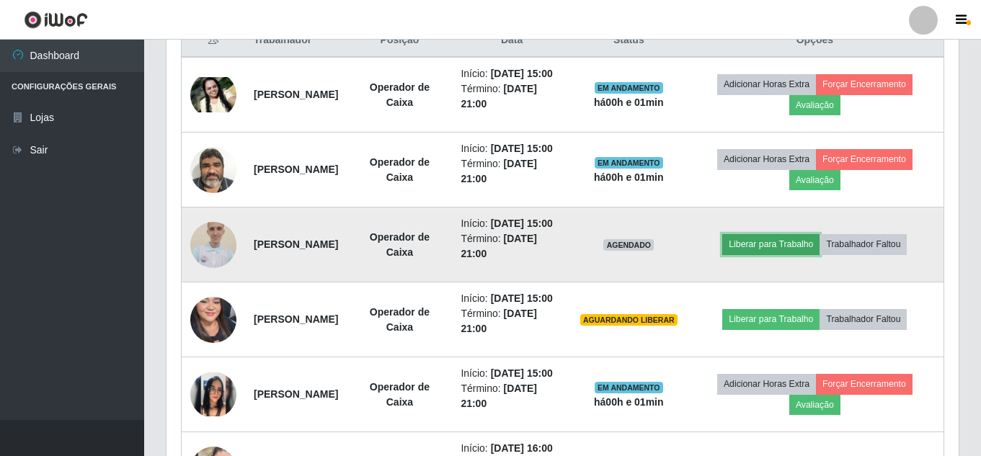
click at [796, 254] on button "Liberar para Trabalho" at bounding box center [770, 244] width 97 height 20
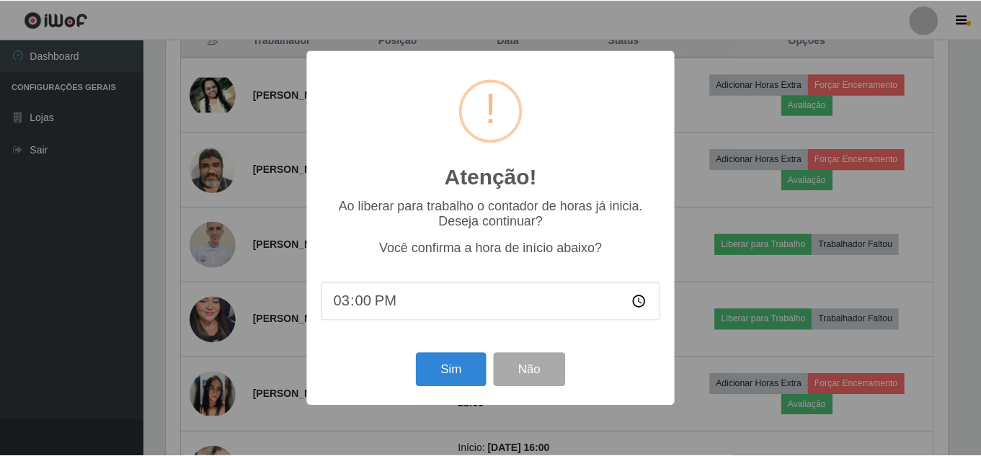
scroll to position [299, 785]
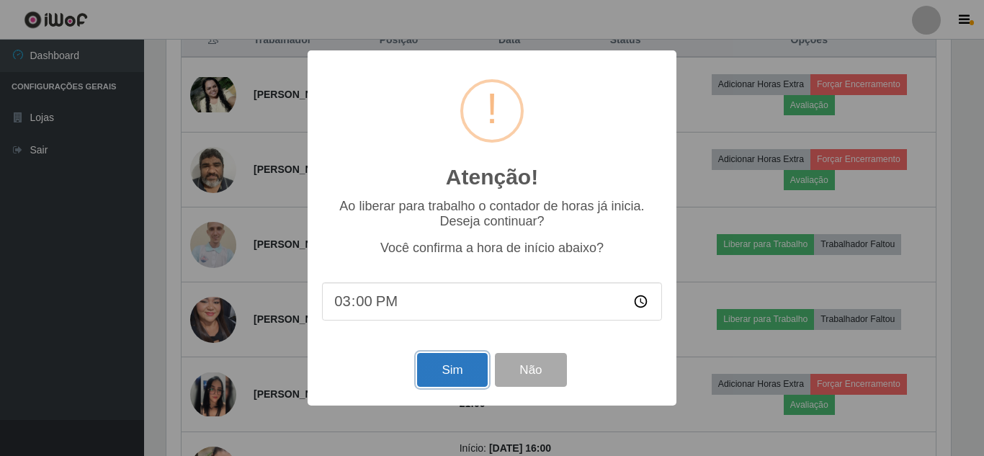
click at [463, 362] on button "Sim" at bounding box center [452, 370] width 70 height 34
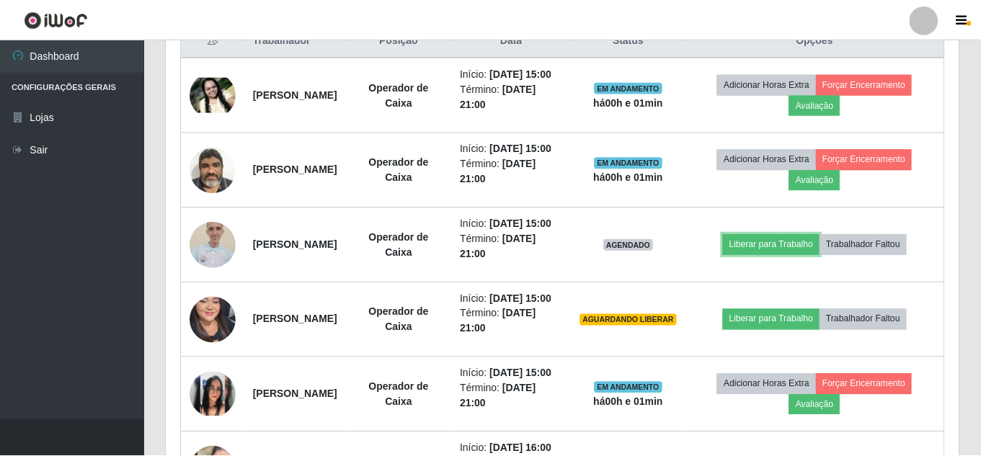
scroll to position [299, 792]
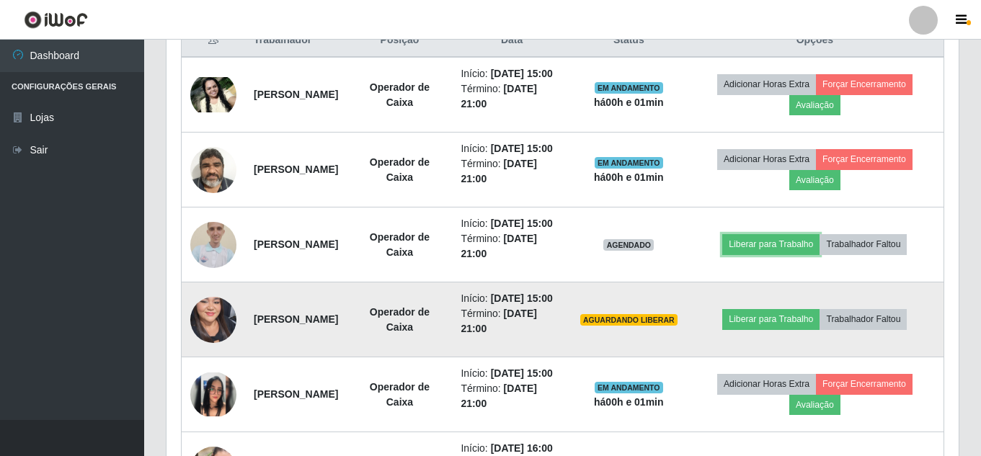
click at [722, 234] on button "Liberar para Trabalho" at bounding box center [770, 244] width 97 height 20
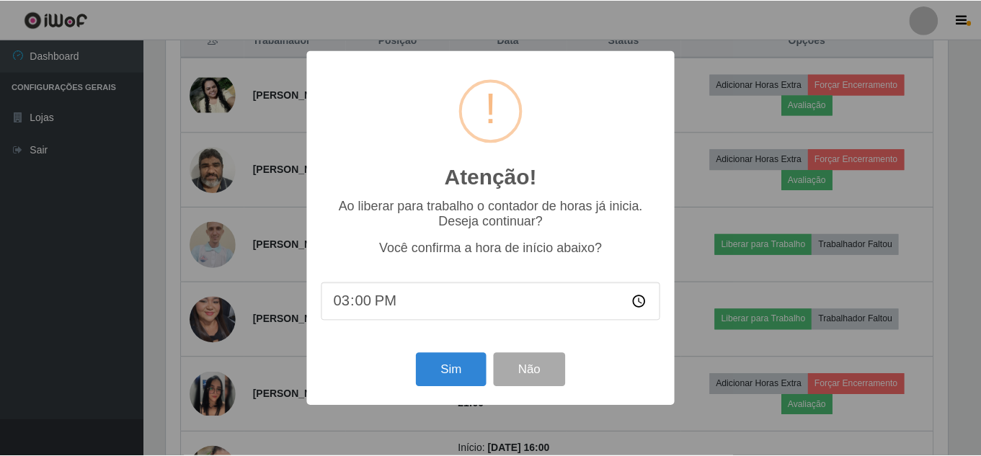
scroll to position [244, 0]
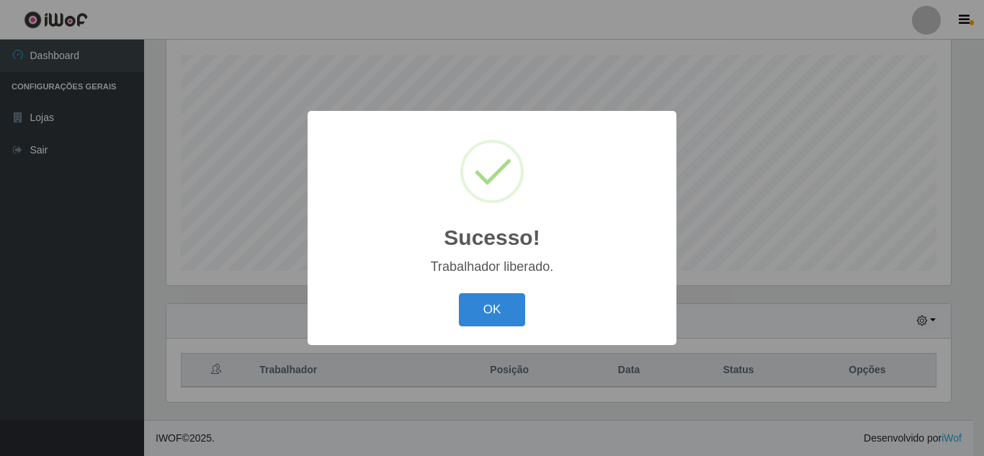
click at [459, 293] on button "OK" at bounding box center [492, 310] width 67 height 34
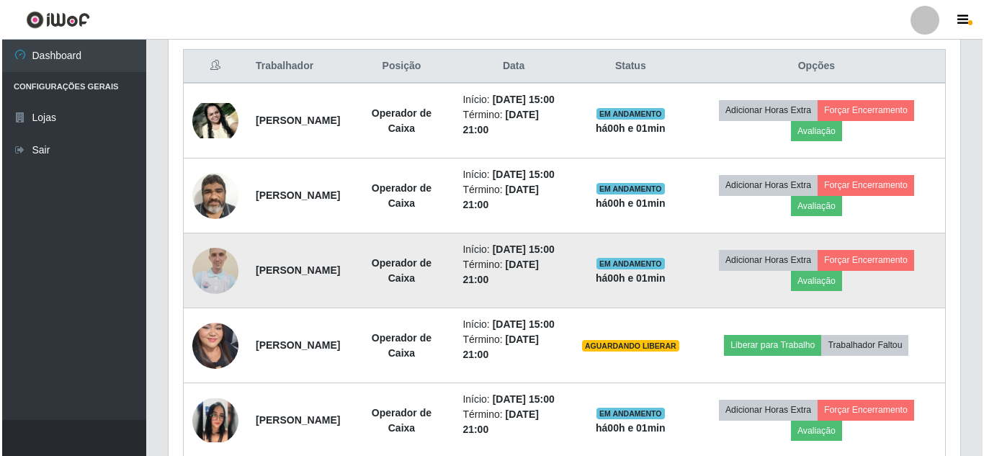
scroll to position [558, 0]
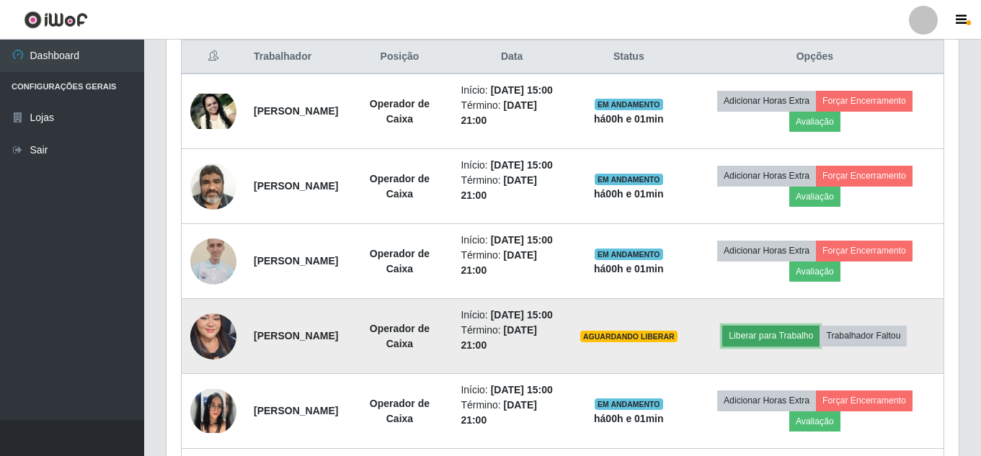
click at [808, 346] on button "Liberar para Trabalho" at bounding box center [770, 336] width 97 height 20
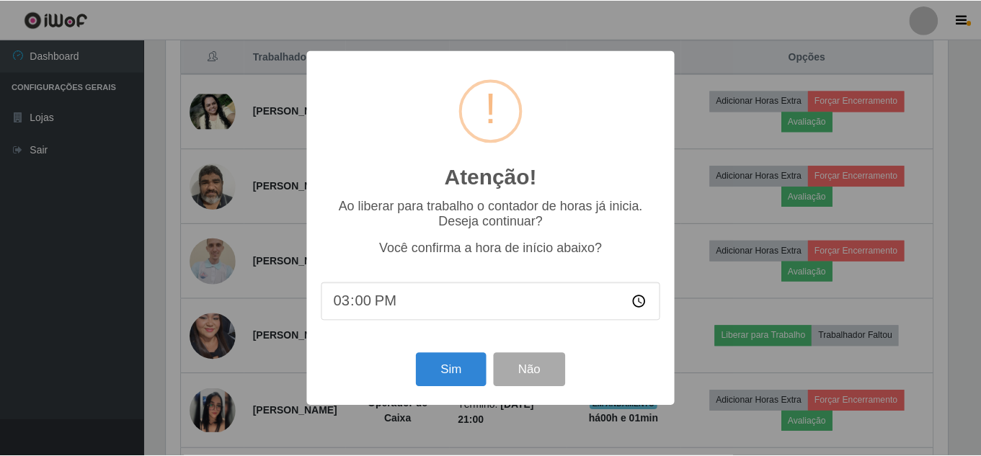
scroll to position [299, 785]
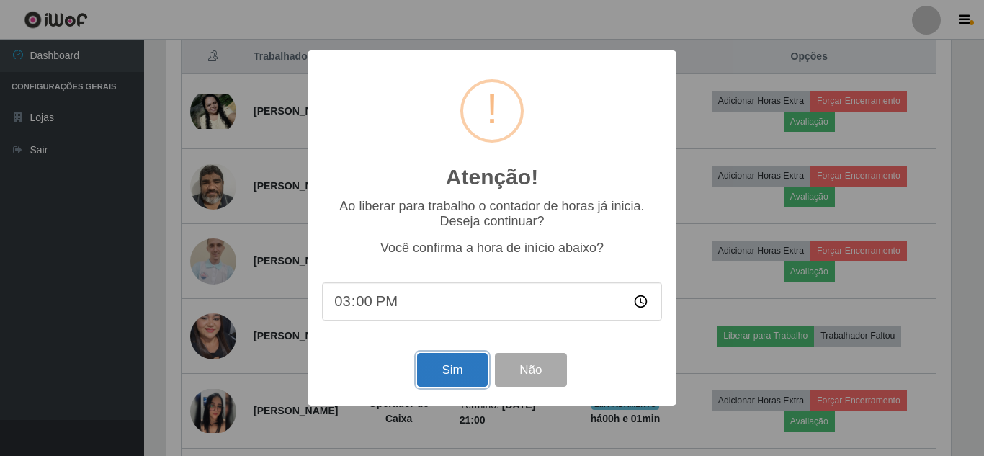
click at [458, 372] on button "Sim" at bounding box center [452, 370] width 70 height 34
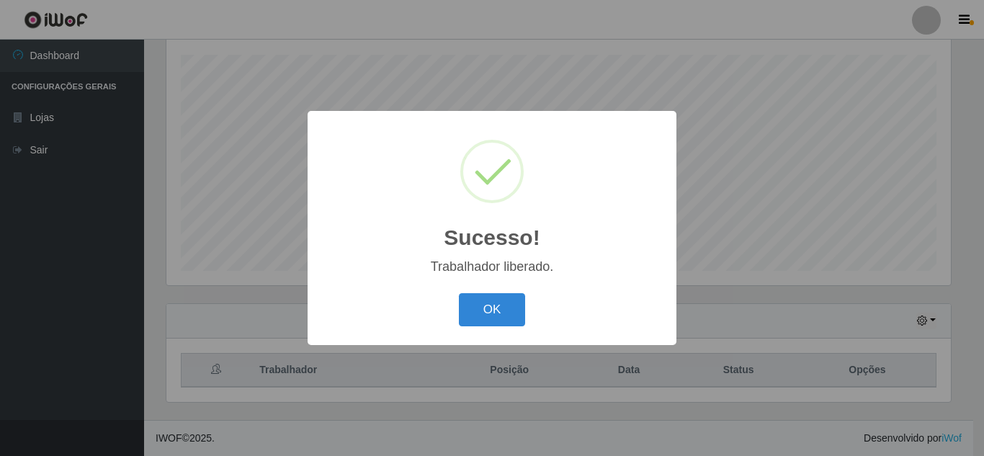
click at [459, 293] on button "OK" at bounding box center [492, 310] width 67 height 34
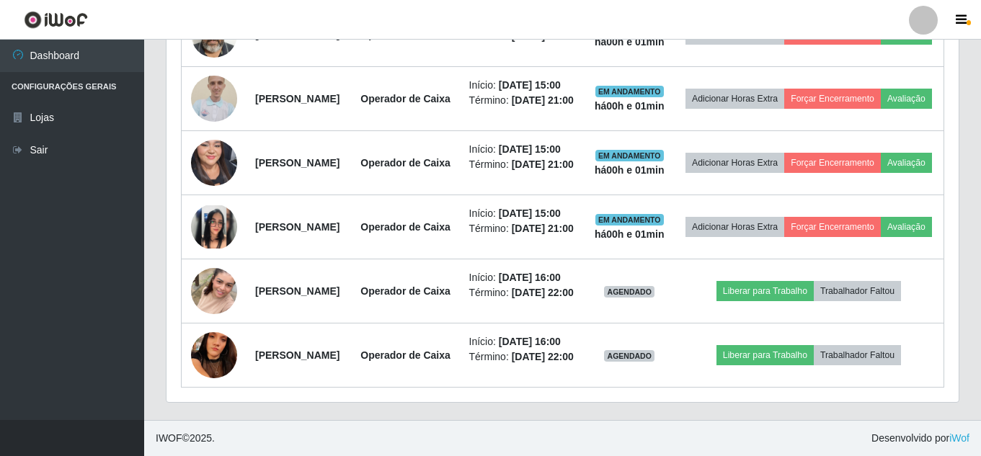
scroll to position [759, 0]
